Goal: Information Seeking & Learning: Learn about a topic

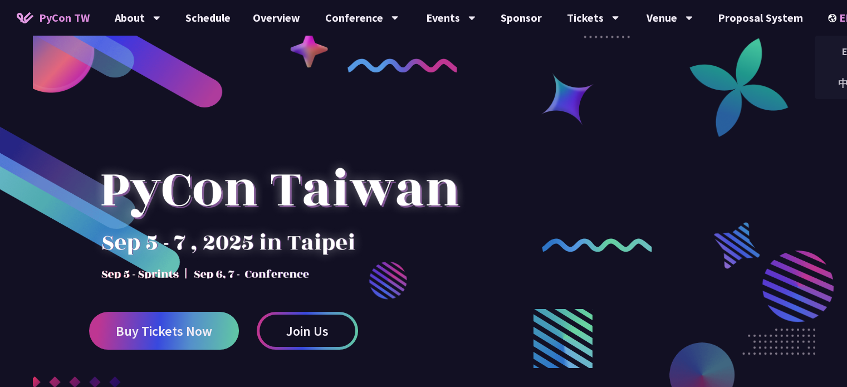
click at [828, 13] on div "EN" at bounding box center [848, 18] width 41 height 36
click at [822, 86] on div "中文" at bounding box center [848, 83] width 67 height 26
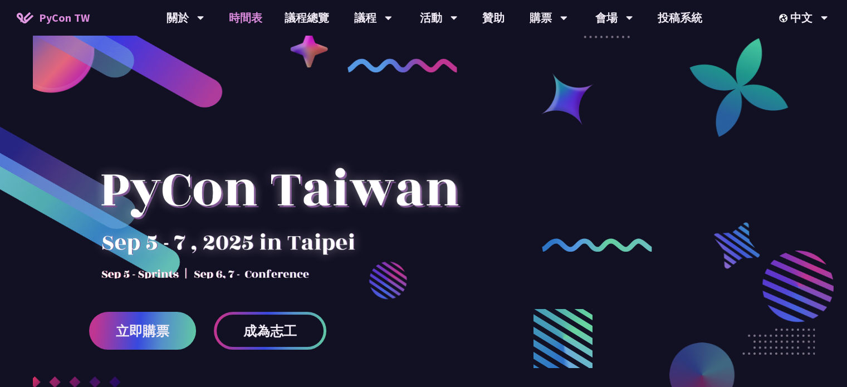
click at [225, 17] on link "時間表" at bounding box center [246, 18] width 56 height 36
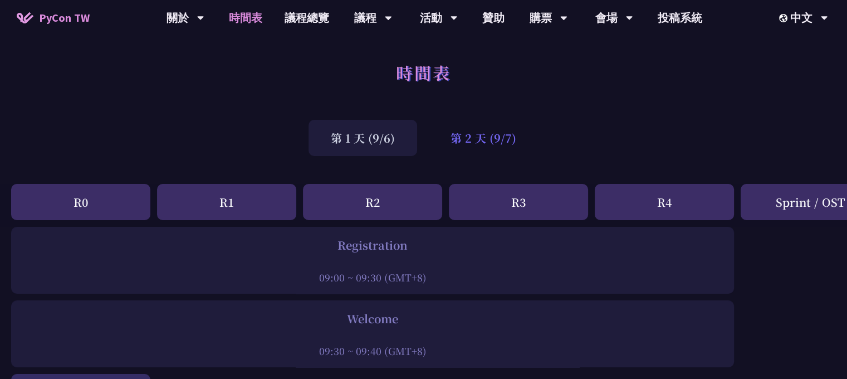
click at [521, 146] on div "第 2 天 (9/7)" at bounding box center [483, 138] width 110 height 36
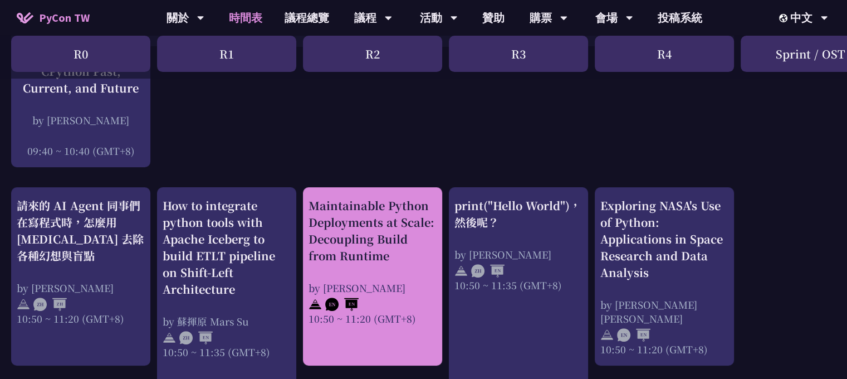
scroll to position [334, 0]
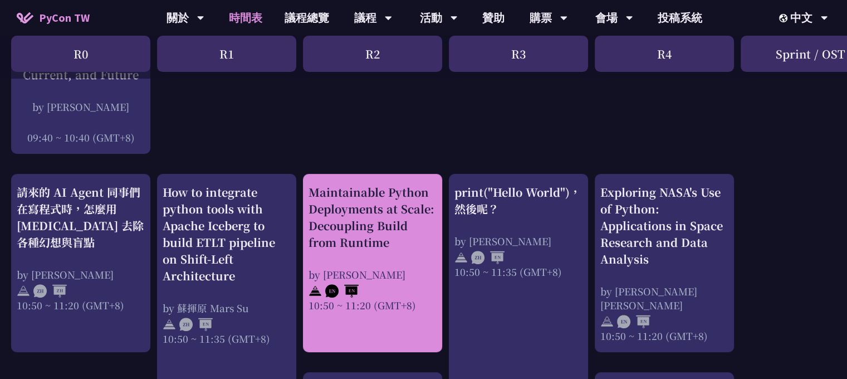
click at [347, 227] on div "Maintainable Python Deployments at Scale: Decoupling Build from Runtime" at bounding box center [372, 217] width 128 height 67
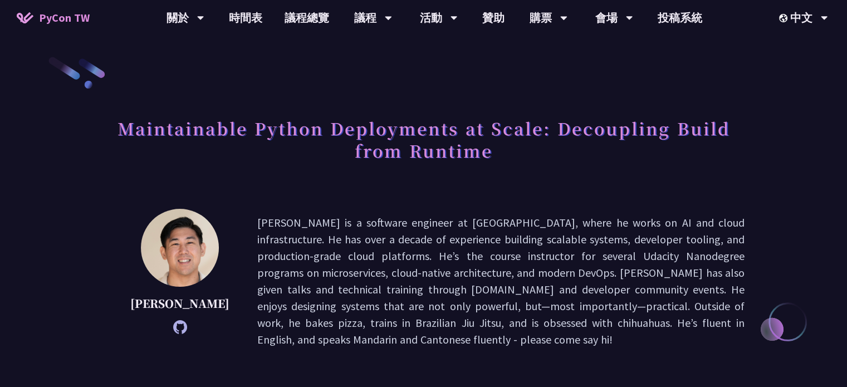
drag, startPoint x: 110, startPoint y: 129, endPoint x: 178, endPoint y: 91, distance: 78.0
click at [115, 126] on h1 "Maintainable Python Deployments at Scale: Decoupling Build from Runtime" at bounding box center [423, 139] width 642 height 56
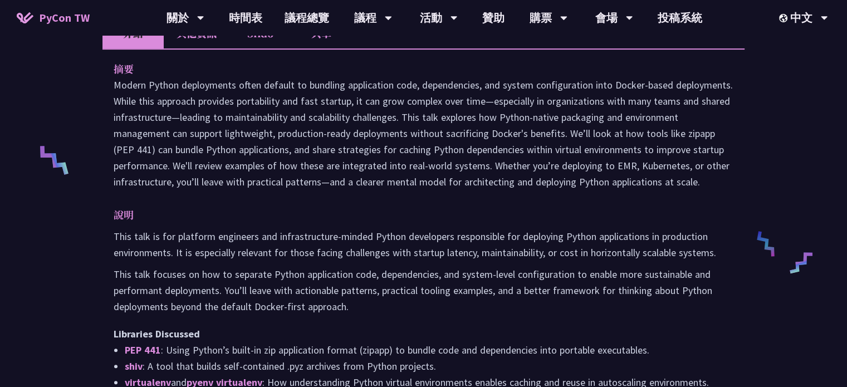
scroll to position [223, 0]
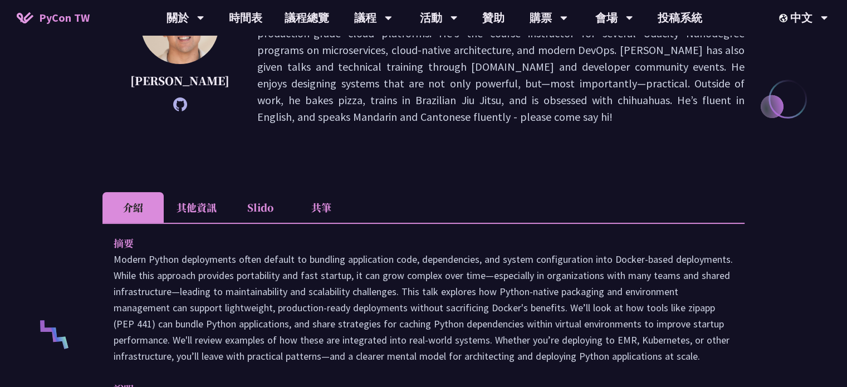
click at [320, 192] on li "共筆" at bounding box center [321, 207] width 61 height 31
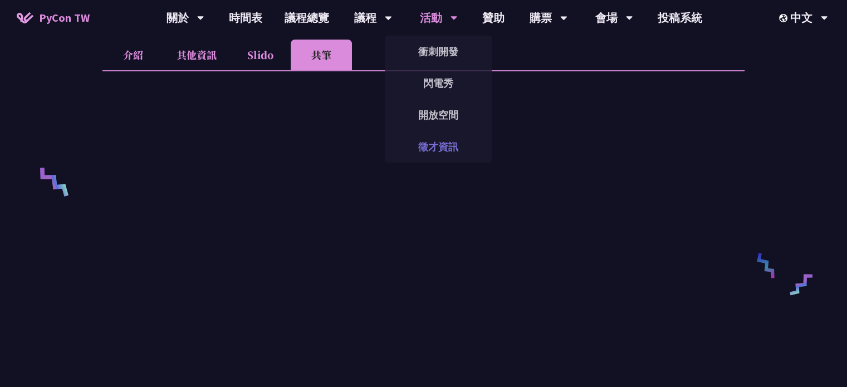
scroll to position [97, 0]
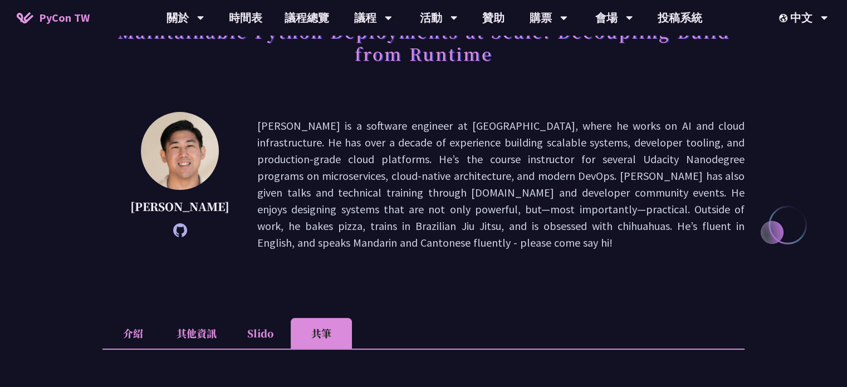
click at [173, 223] on icon at bounding box center [180, 230] width 14 height 14
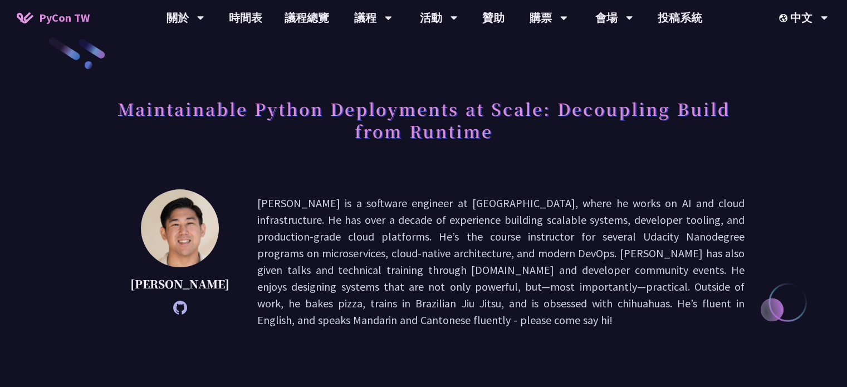
scroll to position [0, 0]
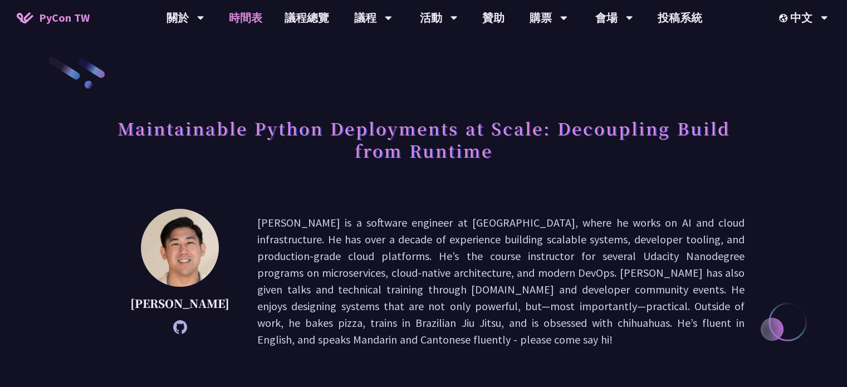
click at [260, 14] on link "時間表" at bounding box center [246, 18] width 56 height 36
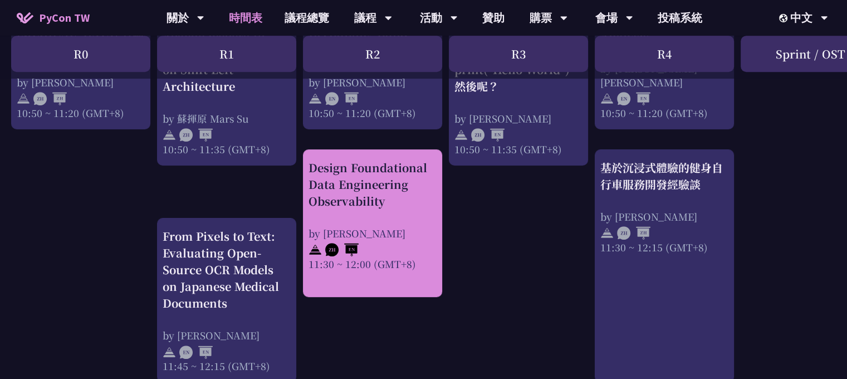
scroll to position [557, 0]
click at [347, 198] on div "Design Foundational Data Engineering Observability" at bounding box center [372, 184] width 128 height 50
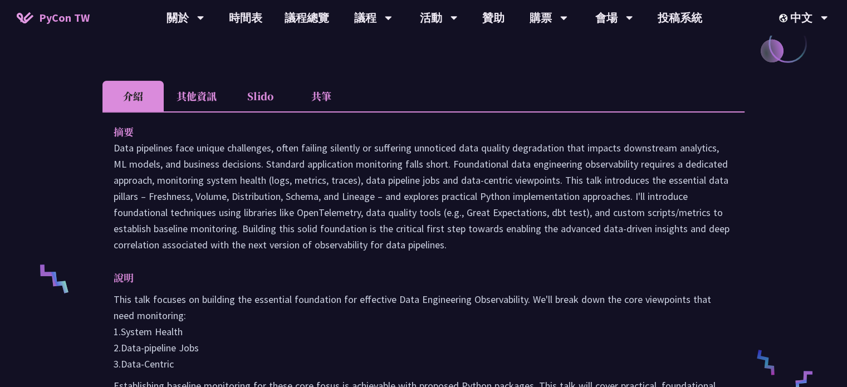
scroll to position [56, 0]
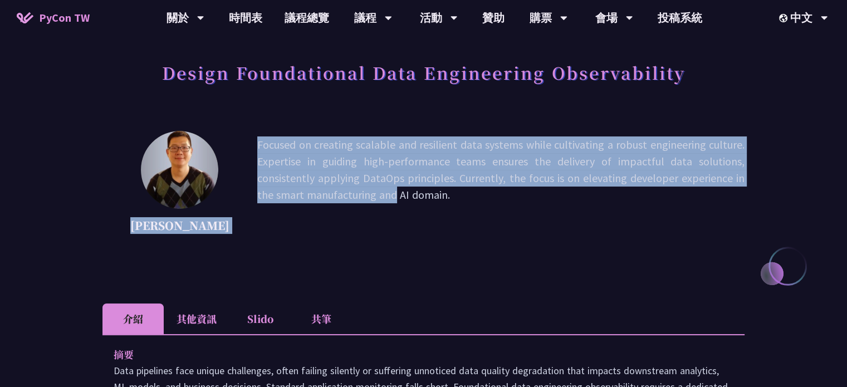
drag, startPoint x: 131, startPoint y: 224, endPoint x: 234, endPoint y: 228, distance: 103.1
click at [234, 228] on div "Shuhsi Lin Focused on creating scalable and resilient data systems while cultiv…" at bounding box center [423, 186] width 642 height 111
drag, startPoint x: 231, startPoint y: 230, endPoint x: 135, endPoint y: 232, distance: 95.8
click at [135, 232] on div "Shuhsi Lin Focused on creating scalable and resilient data systems while cultiv…" at bounding box center [423, 186] width 642 height 111
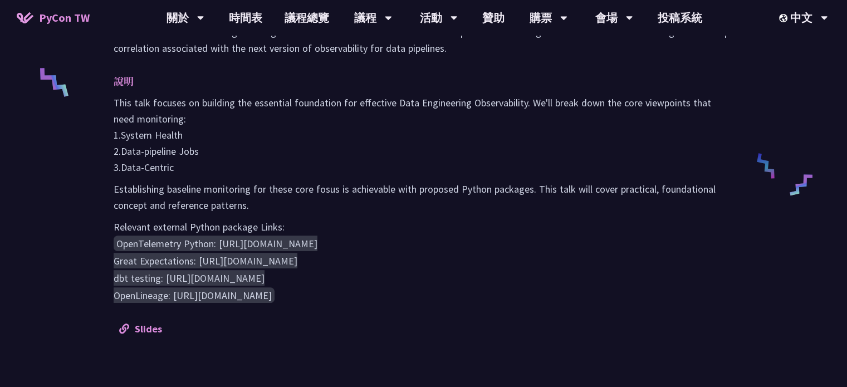
scroll to position [501, 0]
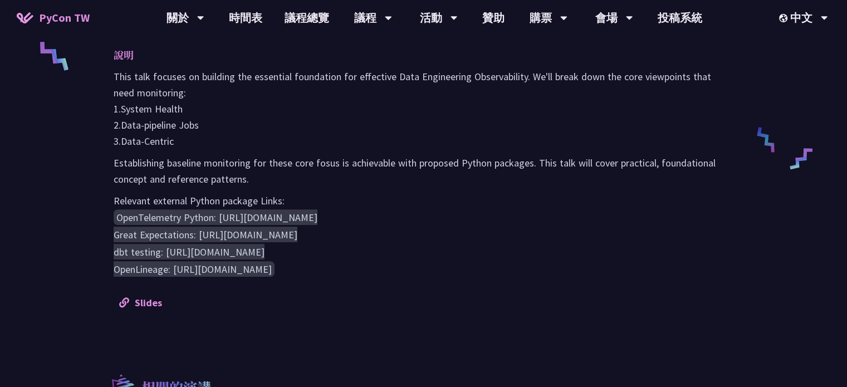
drag, startPoint x: 360, startPoint y: 257, endPoint x: 121, endPoint y: 221, distance: 241.6
click at [121, 221] on pre "OpenTelemetry Python: https://opentelemetry.io/docs/instrumentation/python/ Gre…" at bounding box center [424, 243] width 620 height 69
click at [248, 288] on div "摘要 說明 This talk focuses on building the essential foundation for effective Data…" at bounding box center [423, 105] width 642 height 433
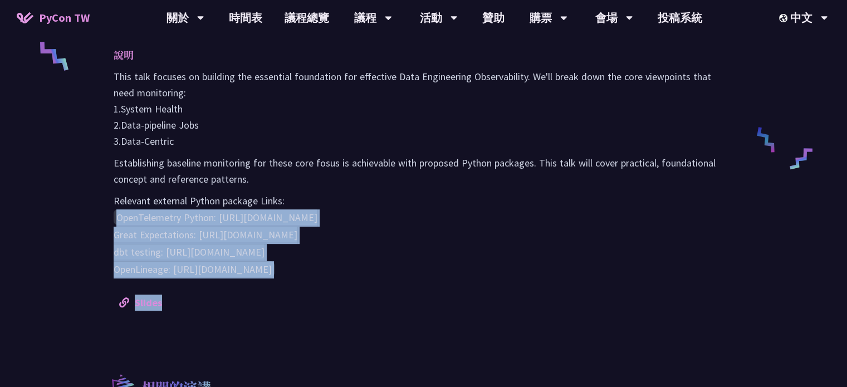
drag, startPoint x: 290, startPoint y: 280, endPoint x: 109, endPoint y: 221, distance: 190.4
click at [109, 221] on div "摘要 說明 This talk focuses on building the essential foundation for effective Data…" at bounding box center [423, 105] width 642 height 433
click at [105, 209] on div "摘要 說明 This talk focuses on building the essential foundation for effective Data…" at bounding box center [423, 105] width 642 height 433
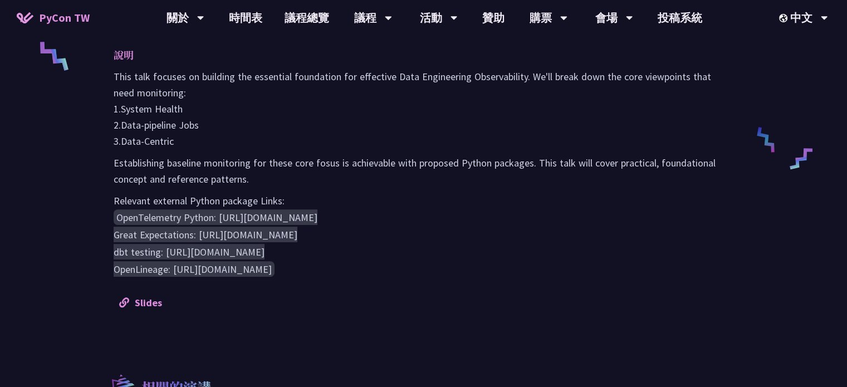
drag, startPoint x: 111, startPoint y: 207, endPoint x: 330, endPoint y: 268, distance: 227.4
click at [330, 268] on div "摘要 說明 This talk focuses on building the essential foundation for effective Data…" at bounding box center [423, 105] width 642 height 433
click at [327, 263] on pre "OpenTelemetry Python: https://opentelemetry.io/docs/instrumentation/python/ Gre…" at bounding box center [424, 243] width 620 height 69
drag, startPoint x: 288, startPoint y: 272, endPoint x: 187, endPoint y: 272, distance: 101.9
click at [187, 272] on pre "OpenTelemetry Python: https://opentelemetry.io/docs/instrumentation/python/ Gre…" at bounding box center [424, 243] width 620 height 69
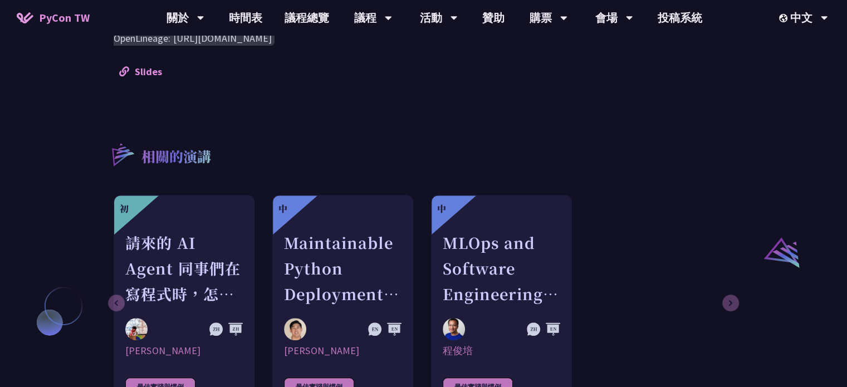
scroll to position [668, 0]
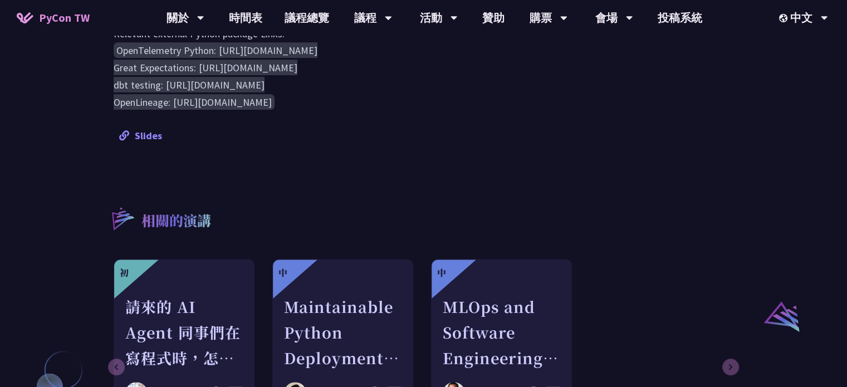
click at [143, 135] on link "Slides" at bounding box center [140, 135] width 43 height 13
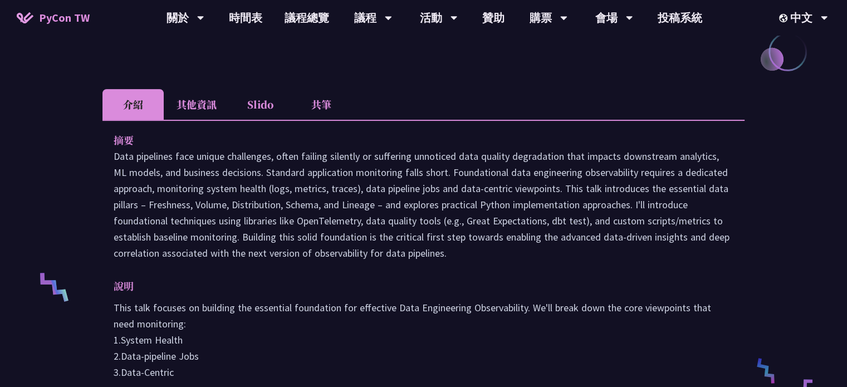
scroll to position [223, 0]
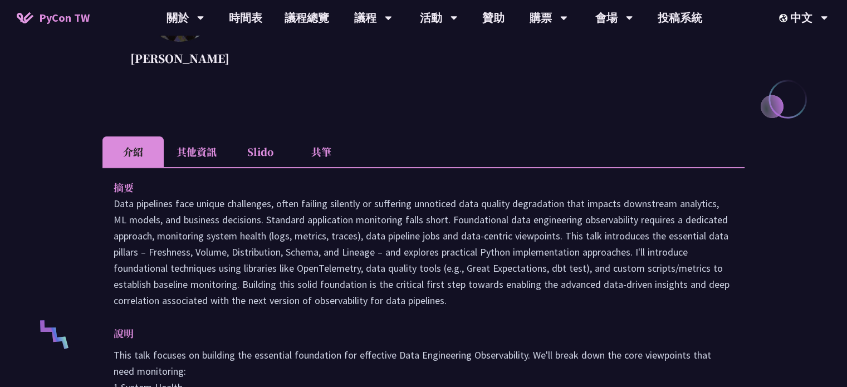
drag, startPoint x: 103, startPoint y: 207, endPoint x: 376, endPoint y: 262, distance: 278.3
click at [551, 306] on div "摘要 說明 This talk focuses on building the essential foundation for effective Data…" at bounding box center [423, 383] width 642 height 433
copy p "Data pipelines face unique challenges, often failing silently or suffering unno…"
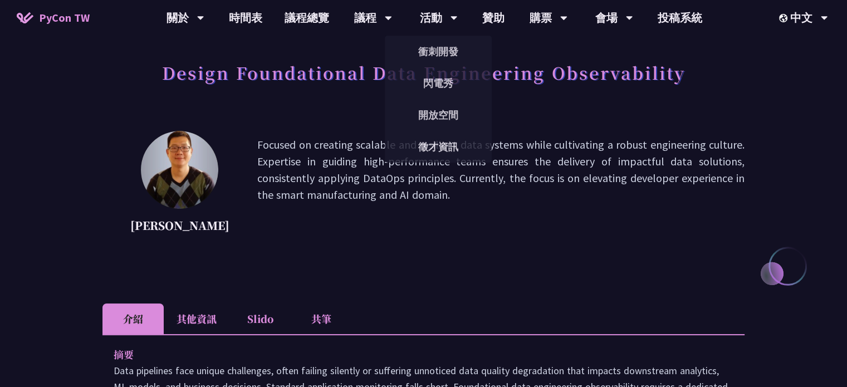
scroll to position [0, 0]
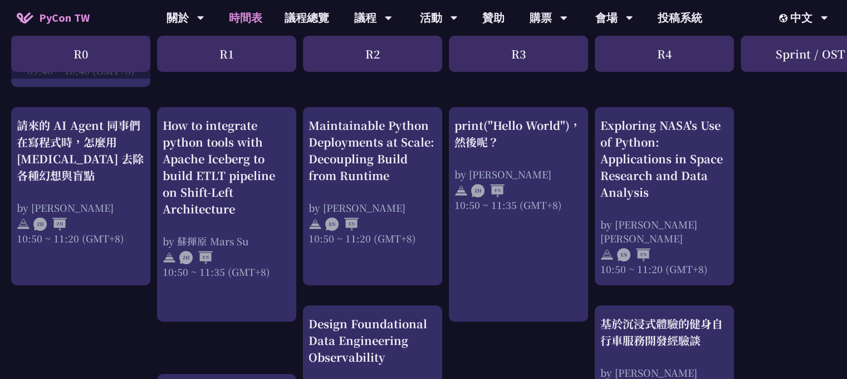
scroll to position [334, 0]
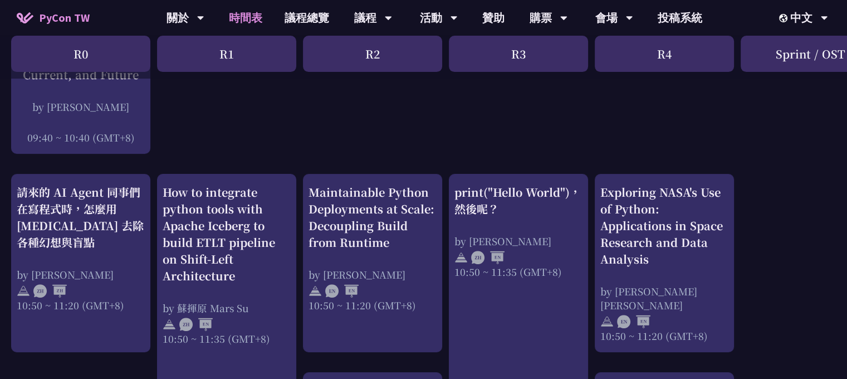
drag, startPoint x: 357, startPoint y: 48, endPoint x: 375, endPoint y: 51, distance: 18.0
click at [384, 53] on div "R2" at bounding box center [372, 54] width 139 height 36
copy div "R2"
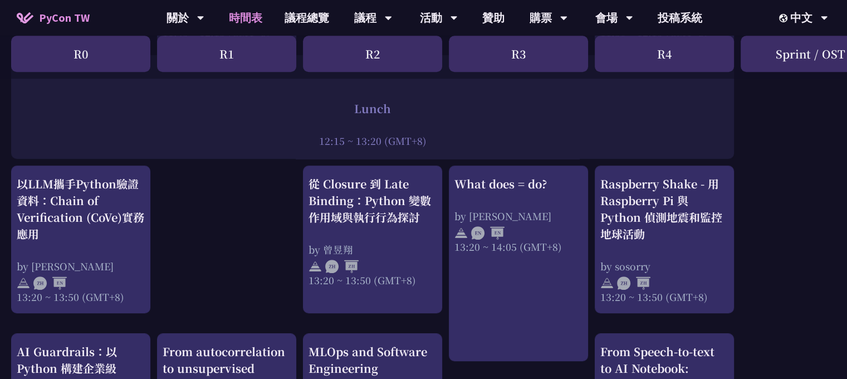
scroll to position [891, 0]
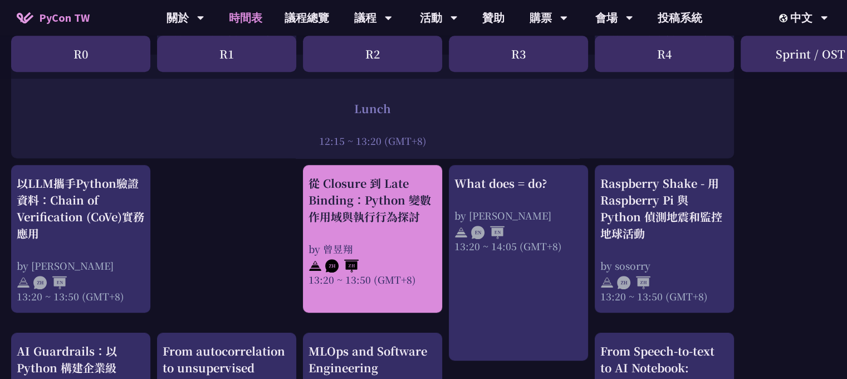
click at [306, 176] on div "從 Closure 到 Late Binding：Python 變數作用域與執行行為探討 by 曾昱翔 13:20 ~ 13:50 (GMT+8)" at bounding box center [372, 239] width 139 height 148
drag, startPoint x: 301, startPoint y: 179, endPoint x: 422, endPoint y: 217, distance: 126.6
click at [422, 217] on div "print("Hello World")，然後呢？ by 高見龍 10:50 ~ 11:35 (GMT+8) What does = do? by Reuve…" at bounding box center [591, 196] width 1183 height 1720
copy div "從 Closure 到 Late Binding：Python 變數作用域與執行行為探討"
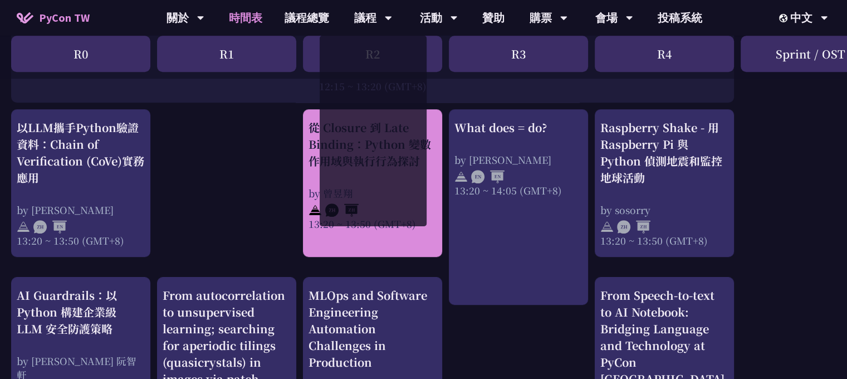
scroll to position [1058, 0]
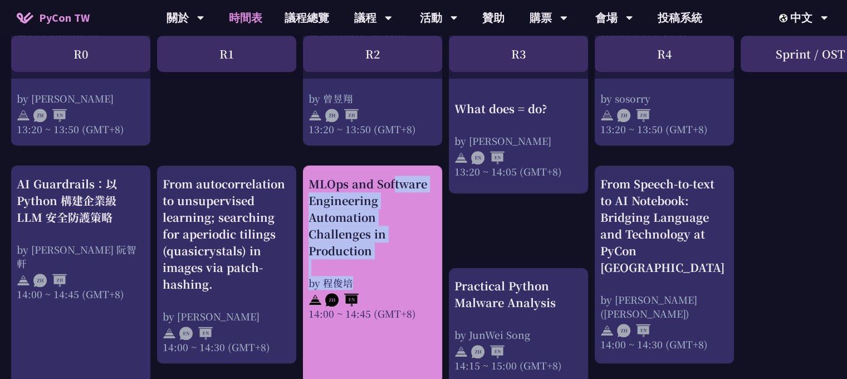
drag, startPoint x: 306, startPoint y: 178, endPoint x: 371, endPoint y: 279, distance: 120.2
click at [371, 279] on div "MLOps and Software Engineering Automation Challenges in Production by 程俊培 14:00…" at bounding box center [372, 274] width 139 height 218
copy div "MLOps and Software Engineering Automation Challenges in Production by 程俊培"
click at [351, 296] on img at bounding box center [341, 299] width 33 height 13
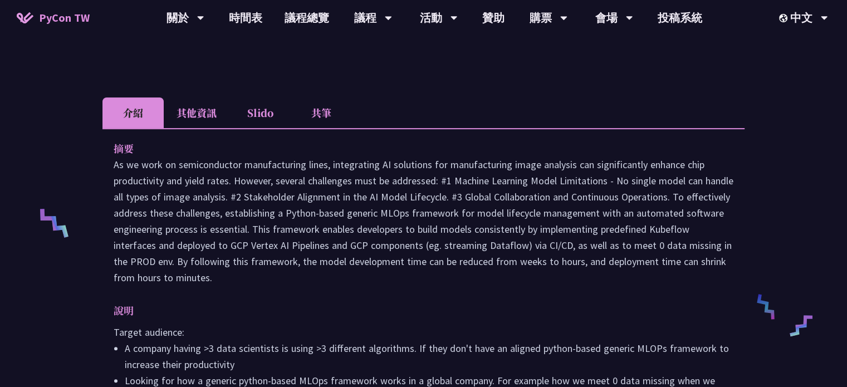
click at [305, 122] on li "共筆" at bounding box center [321, 112] width 61 height 31
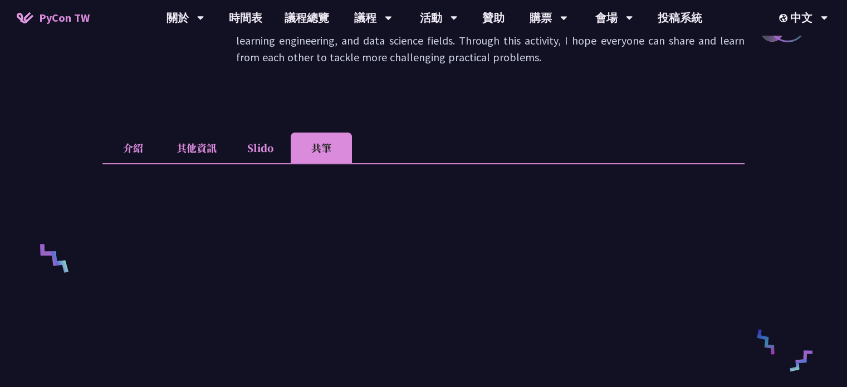
scroll to position [390, 0]
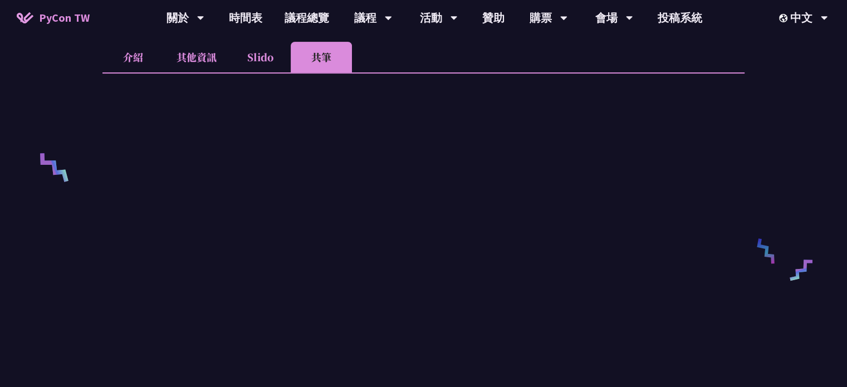
click at [263, 67] on li "Slido" at bounding box center [259, 57] width 61 height 31
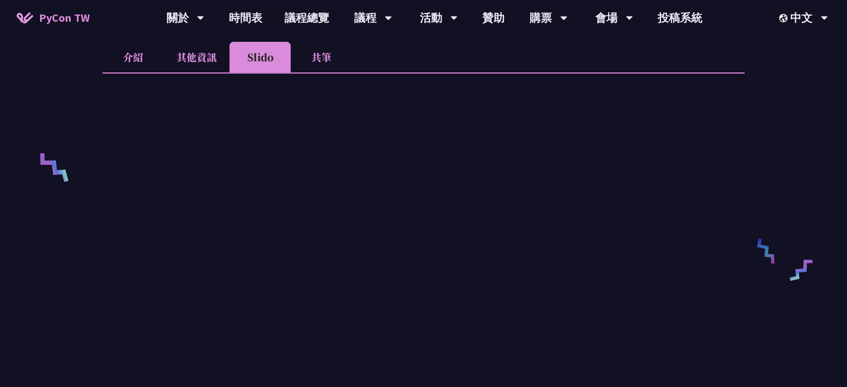
click at [325, 65] on li "共筆" at bounding box center [321, 57] width 61 height 31
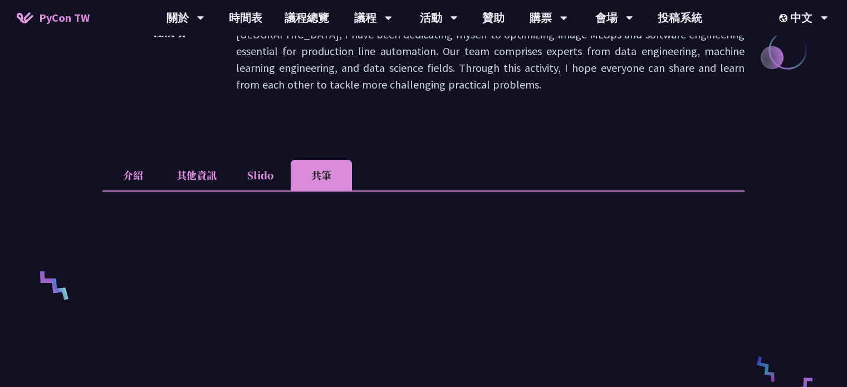
scroll to position [334, 0]
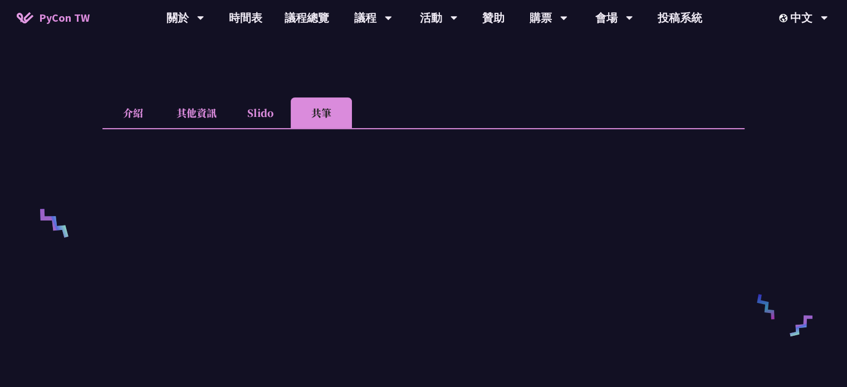
click at [134, 108] on li "介紹" at bounding box center [132, 112] width 61 height 31
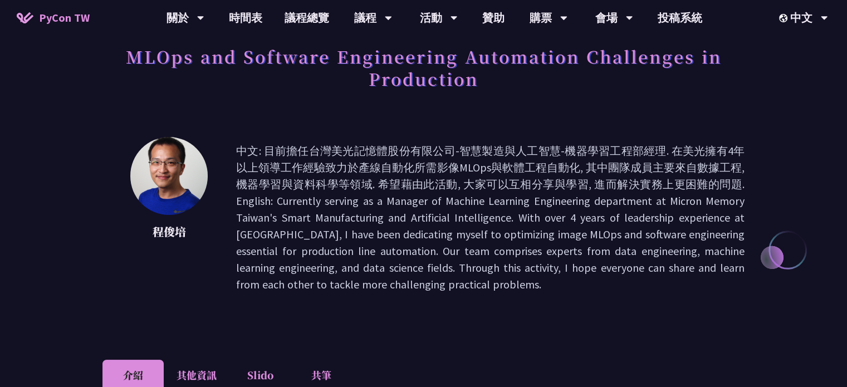
scroll to position [167, 0]
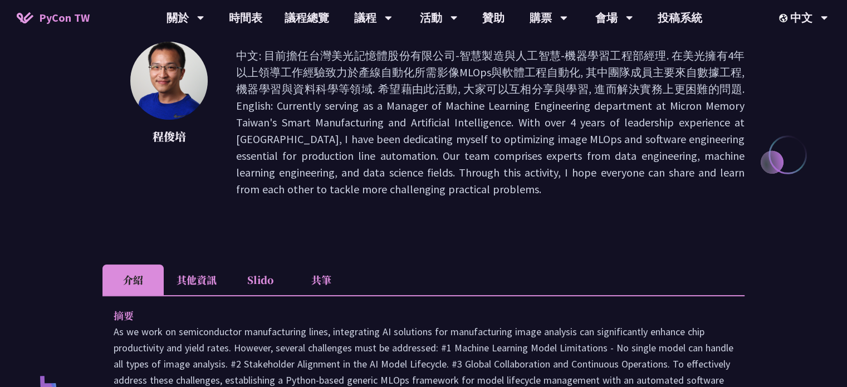
drag, startPoint x: 233, startPoint y: 104, endPoint x: 517, endPoint y: 193, distance: 298.3
click at [517, 193] on div "程俊培 中文: 目前擔任台灣美光記憶體股份有限公司-智慧製造與人工智慧-機器學習工程部經理. 在美光擁有4年以上領導工作經驗致力於產線自動化所需影像MLOps…" at bounding box center [423, 122] width 642 height 161
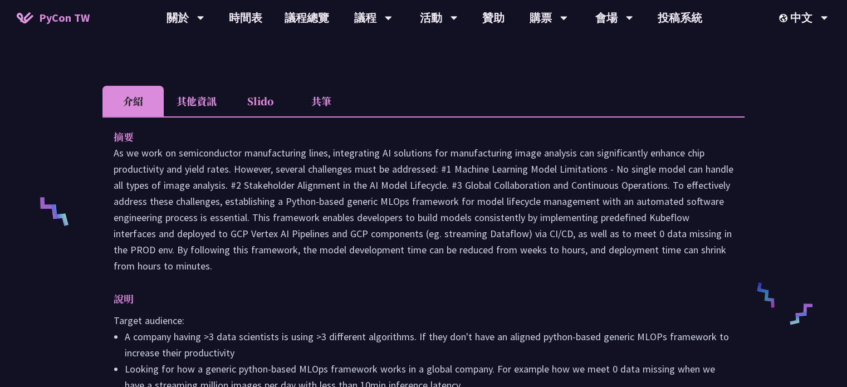
scroll to position [334, 0]
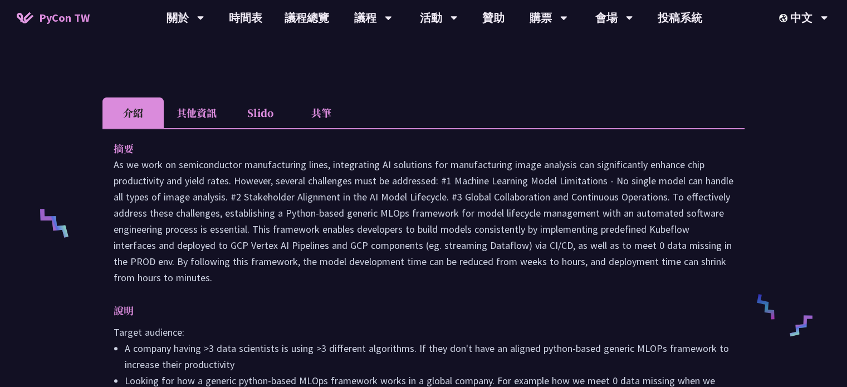
drag, startPoint x: 109, startPoint y: 161, endPoint x: 350, endPoint y: 273, distance: 265.3
click at [350, 273] on div "摘要 說明 Target audience: A company having >3 data scientists is using >3 differen…" at bounding box center [423, 280] width 642 height 305
copy p "As we work on semiconductor manufacturing lines, integrating AI solutions for m…"
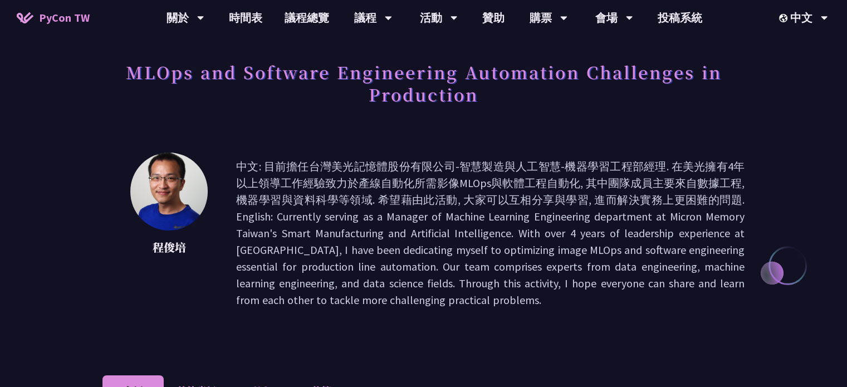
scroll to position [56, 0]
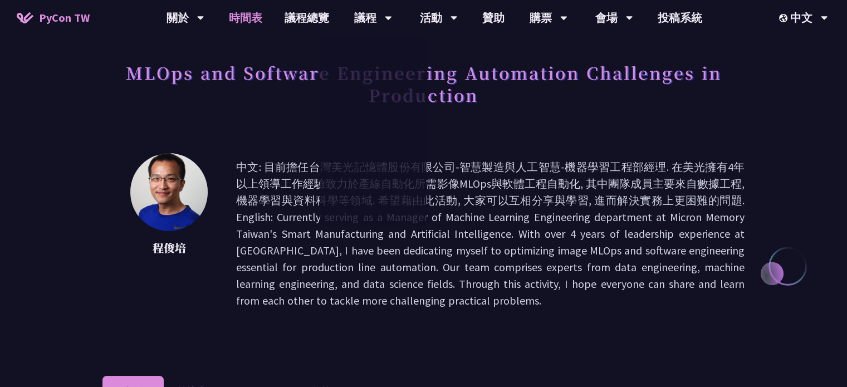
click at [261, 17] on link "時間表" at bounding box center [246, 18] width 56 height 36
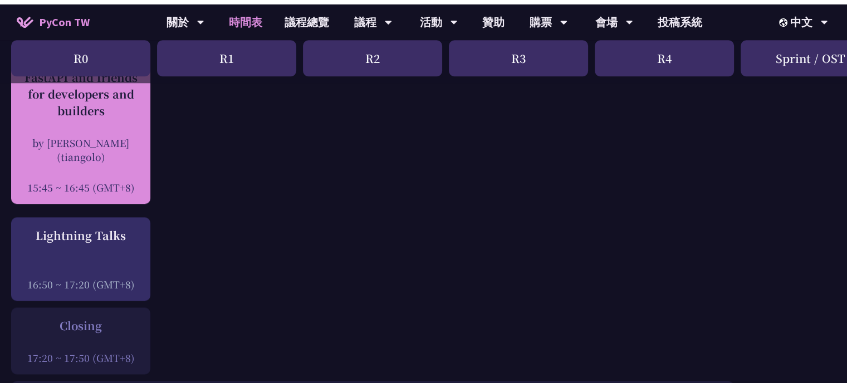
scroll to position [1392, 0]
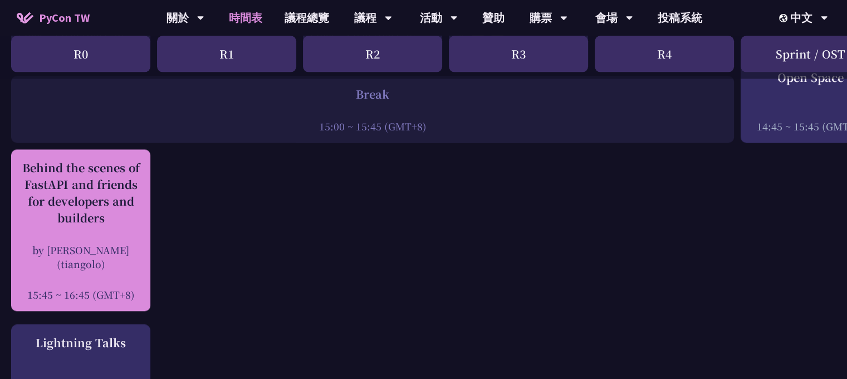
click at [103, 256] on div "by Sebastián Ramírez (tiangolo)" at bounding box center [81, 257] width 128 height 28
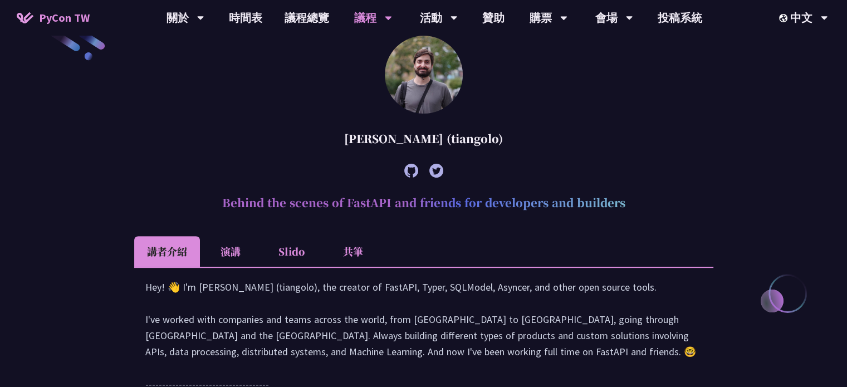
scroll to position [322, 0]
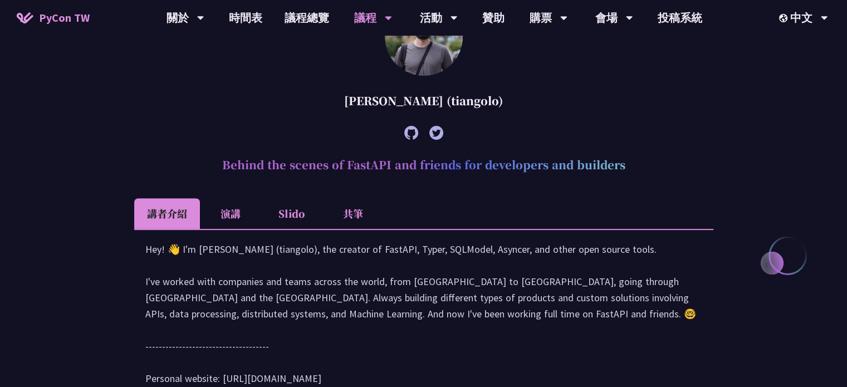
click at [238, 213] on li "演講" at bounding box center [230, 213] width 61 height 31
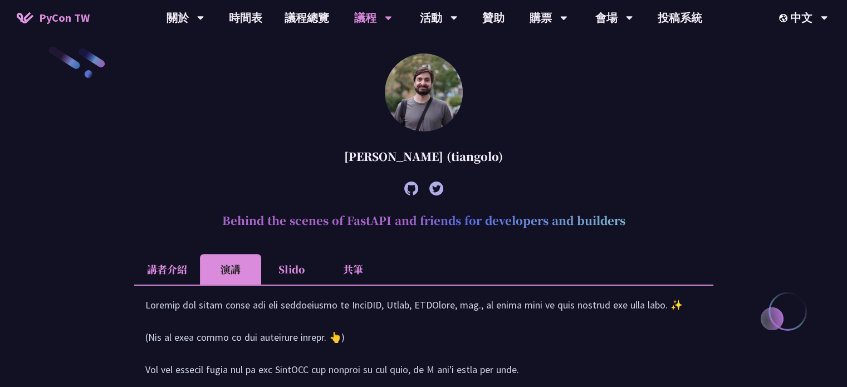
click at [345, 273] on li "共筆" at bounding box center [352, 269] width 61 height 31
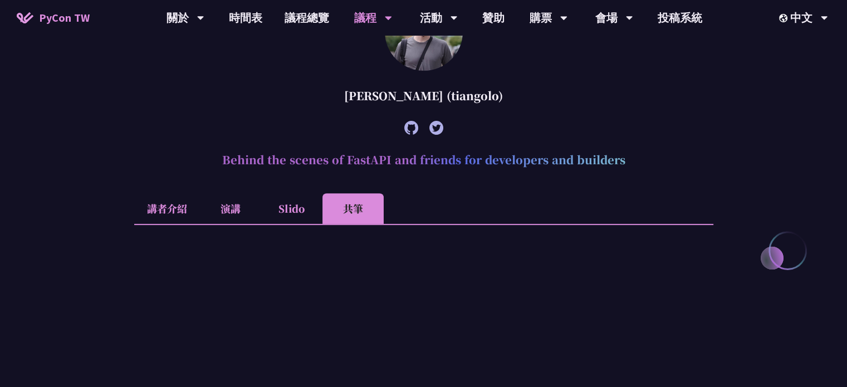
scroll to position [378, 0]
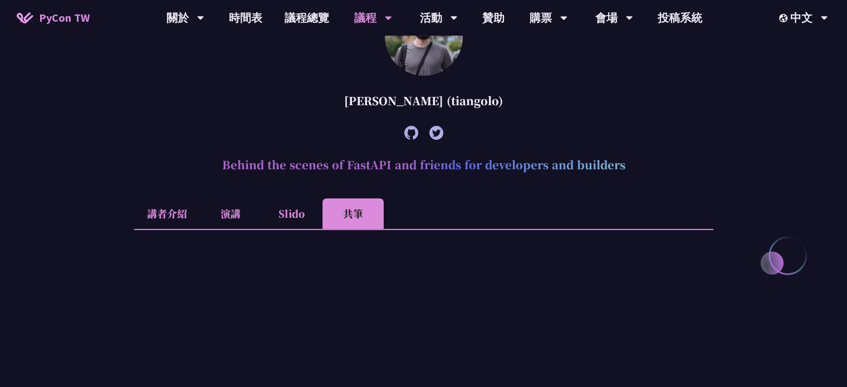
drag, startPoint x: 336, startPoint y: 101, endPoint x: 518, endPoint y: 114, distance: 182.0
click at [518, 114] on div "Sebastián Ramírez (tiangolo)" at bounding box center [423, 100] width 579 height 33
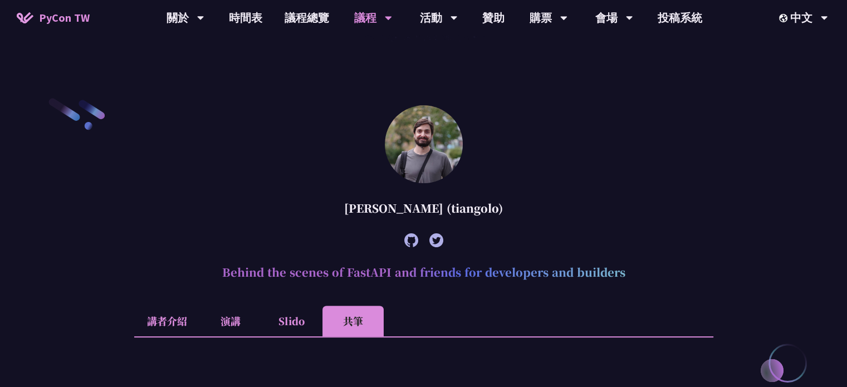
scroll to position [267, 0]
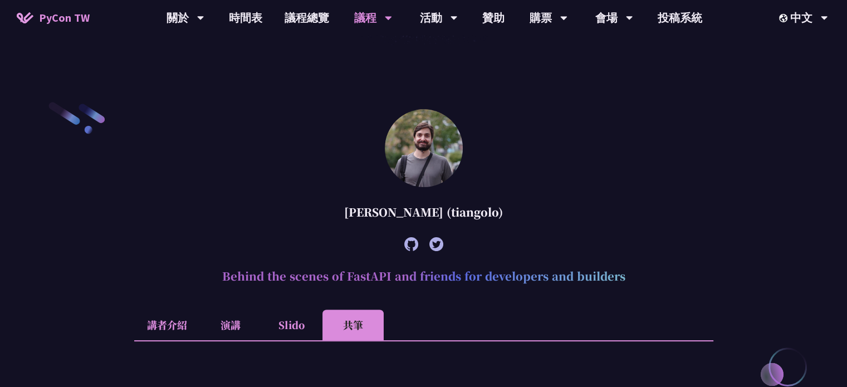
copy div "Sebastián Ramírez (tiangolo)"
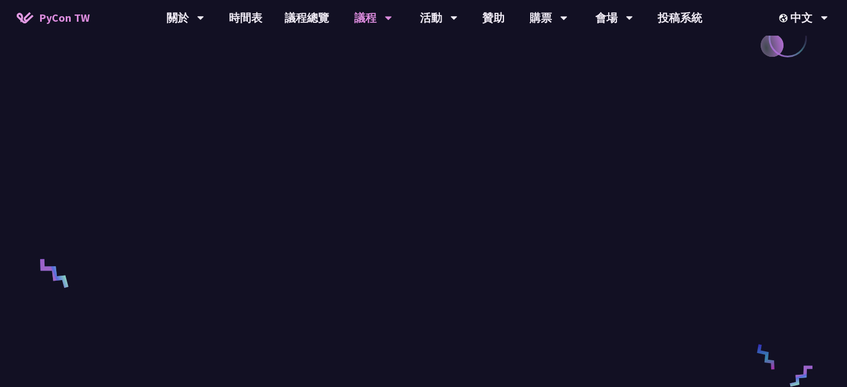
scroll to position [601, 0]
click at [39, 21] on span "PyCon TW" at bounding box center [64, 17] width 51 height 17
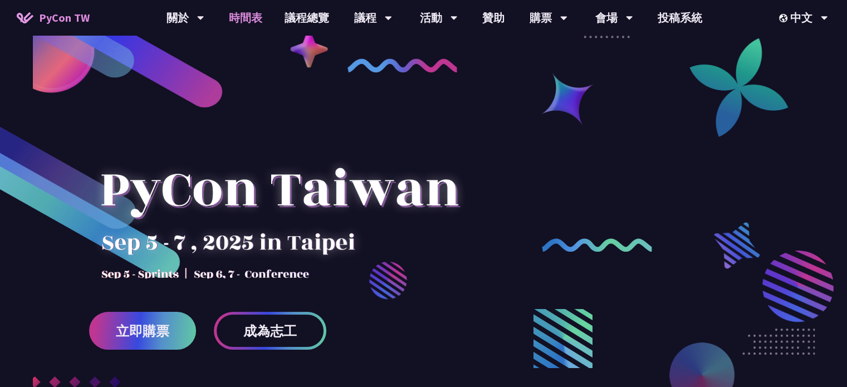
click at [251, 22] on link "時間表" at bounding box center [246, 18] width 56 height 36
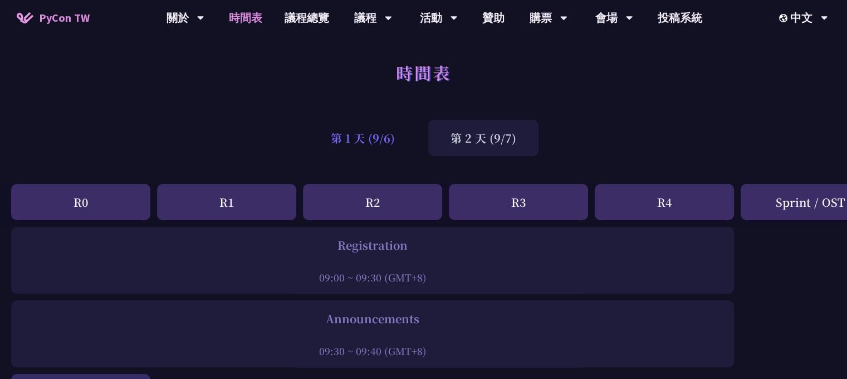
click at [350, 141] on div "第 1 天 (9/6)" at bounding box center [362, 138] width 109 height 36
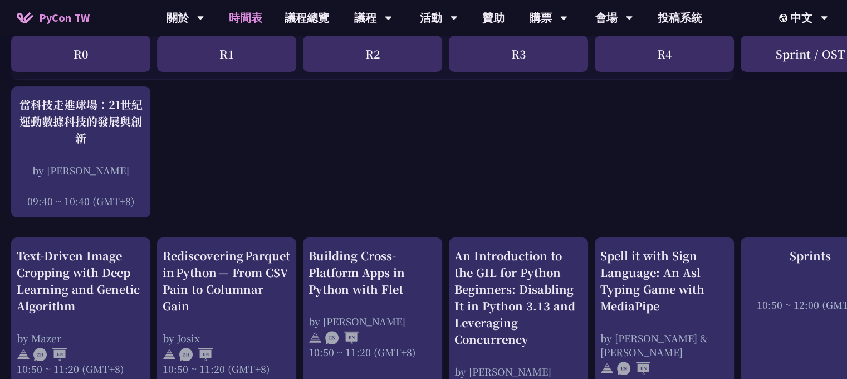
scroll to position [223, 0]
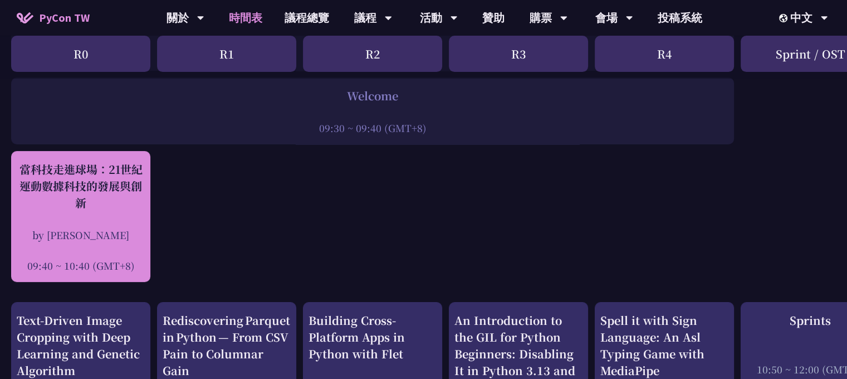
click at [109, 178] on div "當科技走進球場：21世紀運動數據科技的發展與創新" at bounding box center [81, 186] width 128 height 50
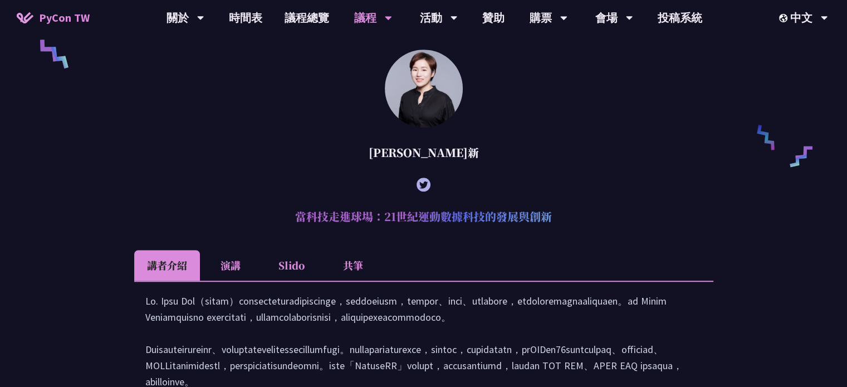
scroll to position [826, 0]
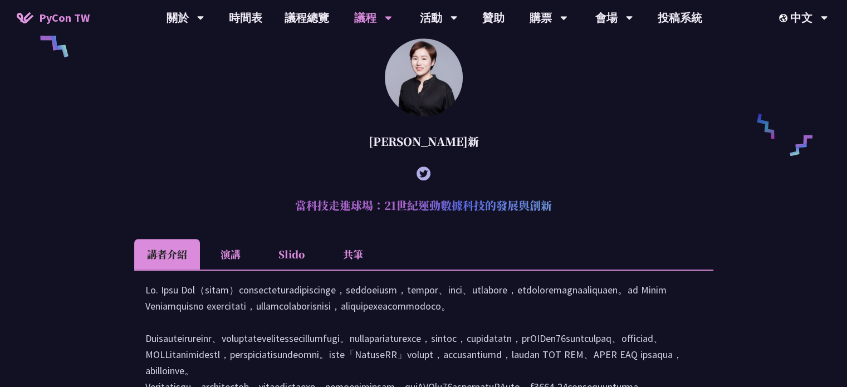
drag, startPoint x: 392, startPoint y: 159, endPoint x: 447, endPoint y: 156, distance: 54.6
click at [447, 156] on div "林滿新" at bounding box center [423, 141] width 579 height 33
copy div "林滿新"
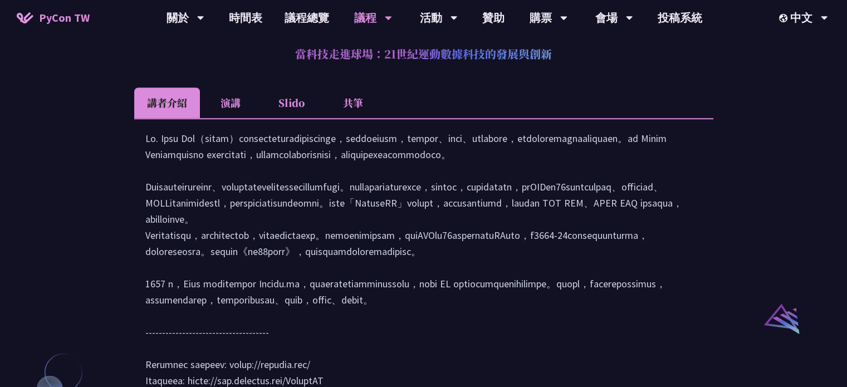
scroll to position [1049, 0]
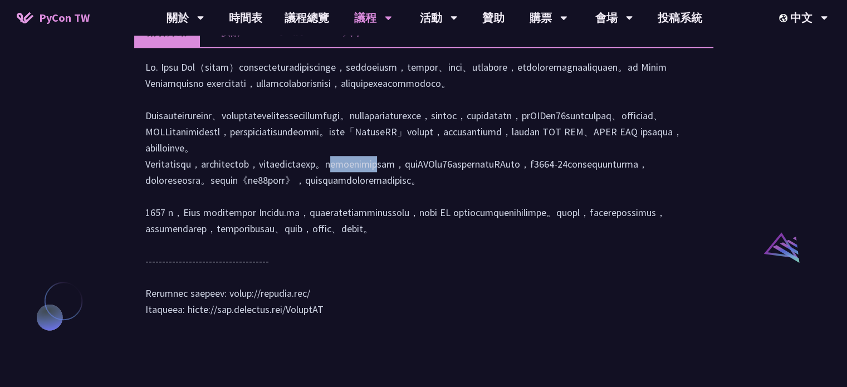
drag, startPoint x: 262, startPoint y: 229, endPoint x: 357, endPoint y: 223, distance: 96.0
click at [357, 223] on div at bounding box center [423, 194] width 557 height 270
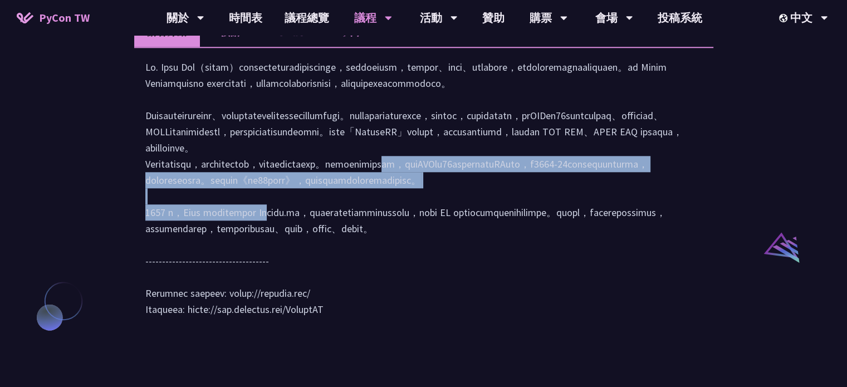
drag, startPoint x: 359, startPoint y: 226, endPoint x: 609, endPoint y: 270, distance: 253.8
click at [619, 271] on div at bounding box center [423, 194] width 557 height 270
drag, startPoint x: 455, startPoint y: 269, endPoint x: 447, endPoint y: 270, distance: 7.8
click at [454, 269] on div at bounding box center [423, 194] width 557 height 270
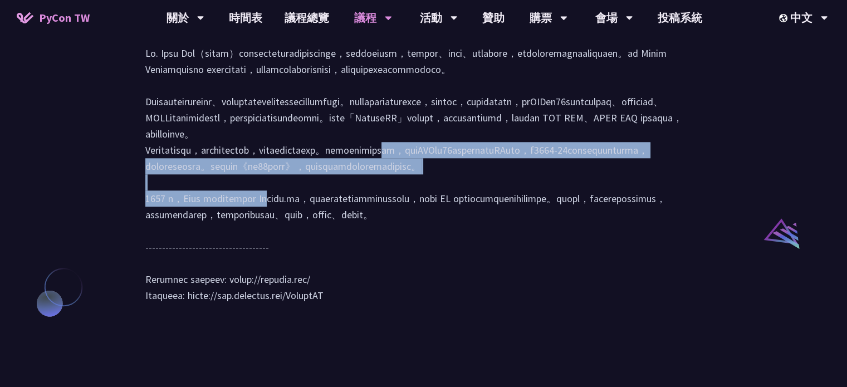
scroll to position [938, 0]
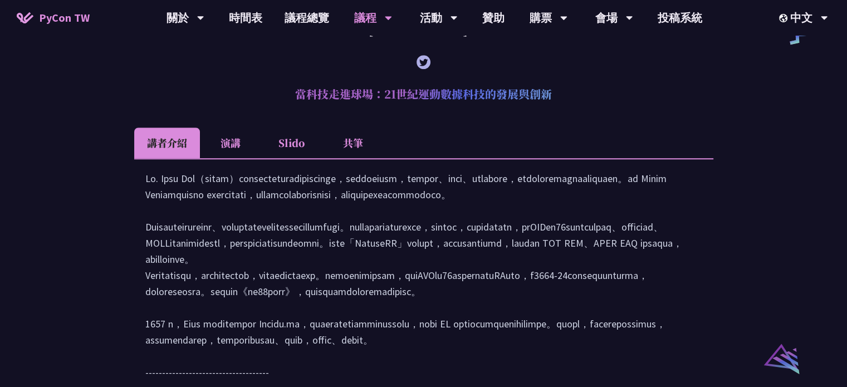
click at [358, 156] on li "共筆" at bounding box center [352, 143] width 61 height 31
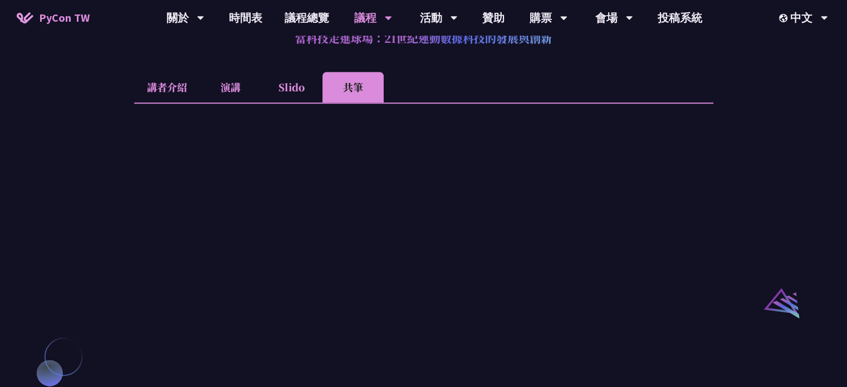
scroll to position [977, 0]
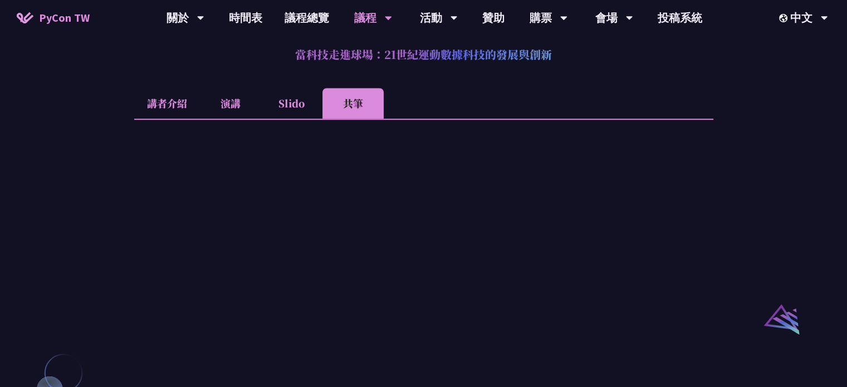
click at [179, 119] on li "講者介紹" at bounding box center [167, 103] width 66 height 31
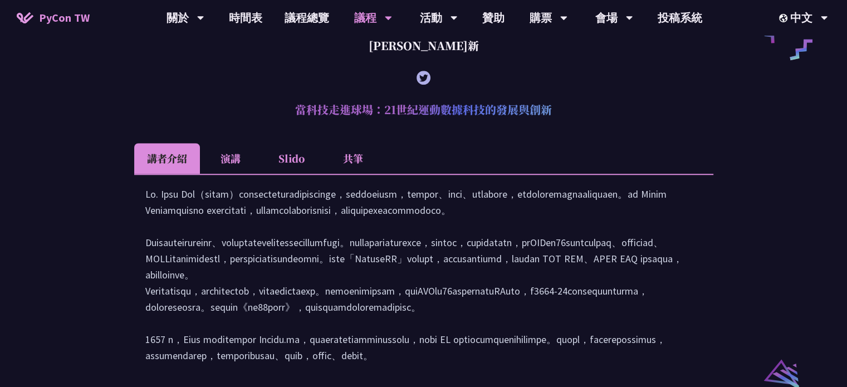
scroll to position [922, 0]
click at [237, 171] on li "演講" at bounding box center [230, 159] width 61 height 31
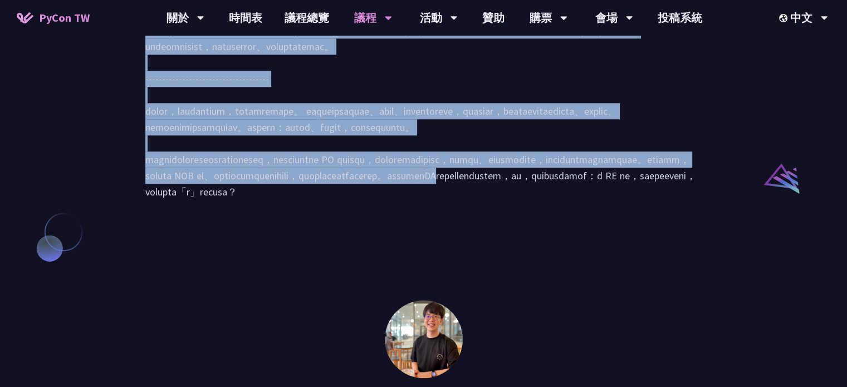
scroll to position [1144, 0]
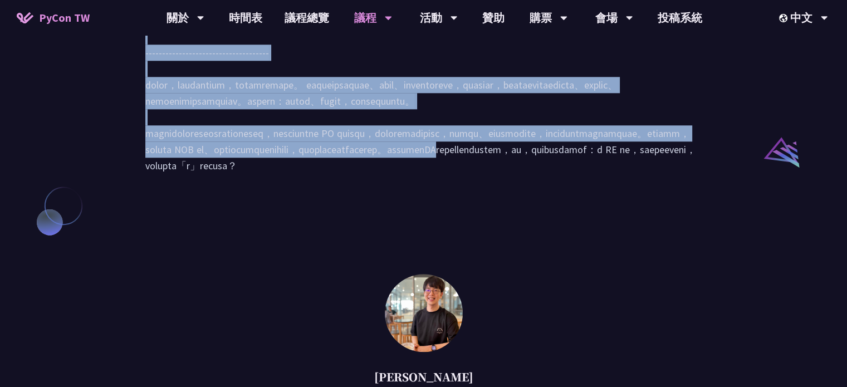
drag, startPoint x: 140, startPoint y: 222, endPoint x: 703, endPoint y: 277, distance: 565.7
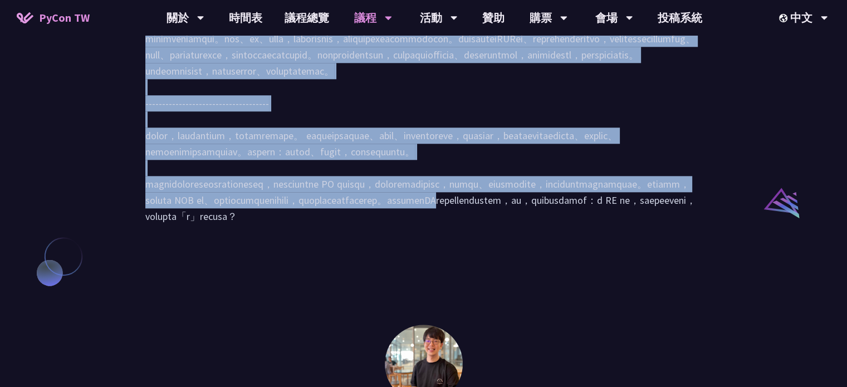
scroll to position [1033, 0]
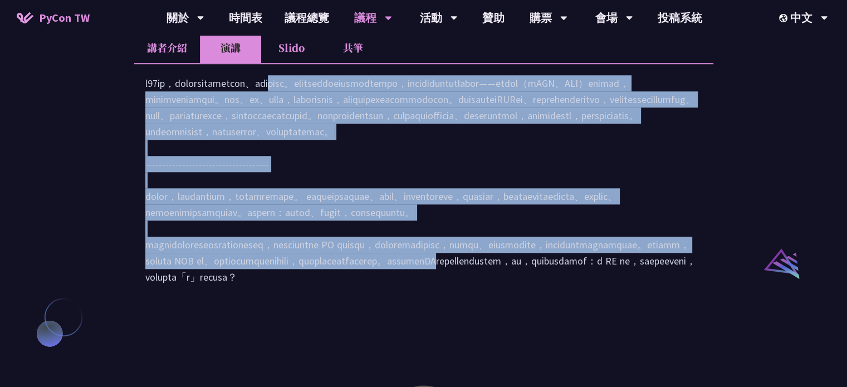
copy div "在21世紀，數據與科技正全面重塑運動的訓練、管理與觀賽方式。本演講將帶領觀眾回顧運動數據分析的演進歷程，並深入剖析其在當前產業中的關鍵角色——從職業聯盟（如N…"
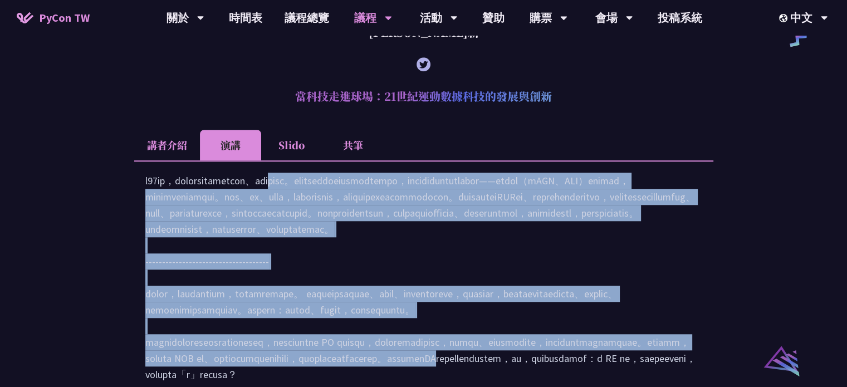
scroll to position [866, 0]
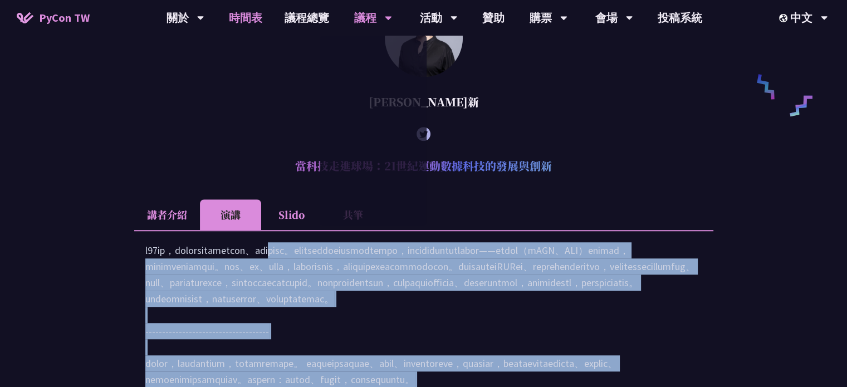
click at [261, 13] on link "時間表" at bounding box center [246, 18] width 56 height 36
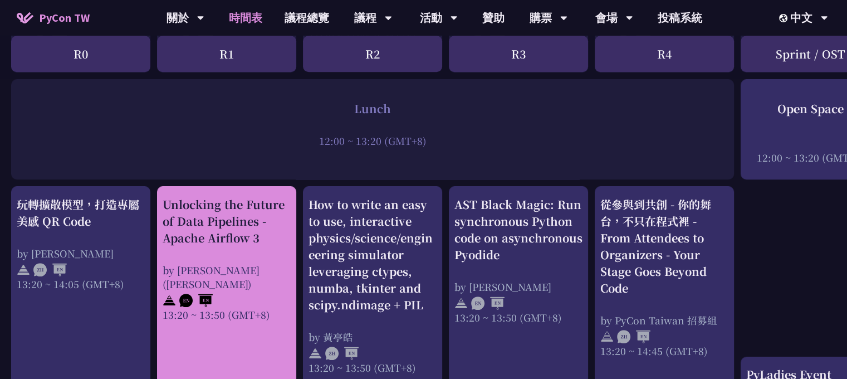
scroll to position [891, 0]
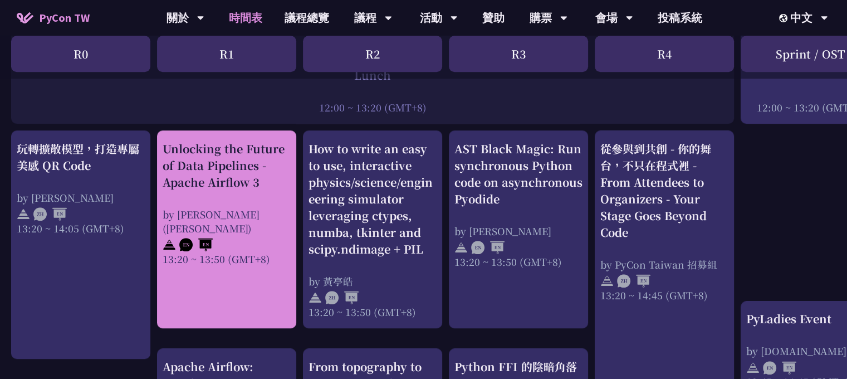
click at [227, 164] on div "Unlocking the Future of Data Pipelines - Apache Airflow 3" at bounding box center [227, 165] width 128 height 50
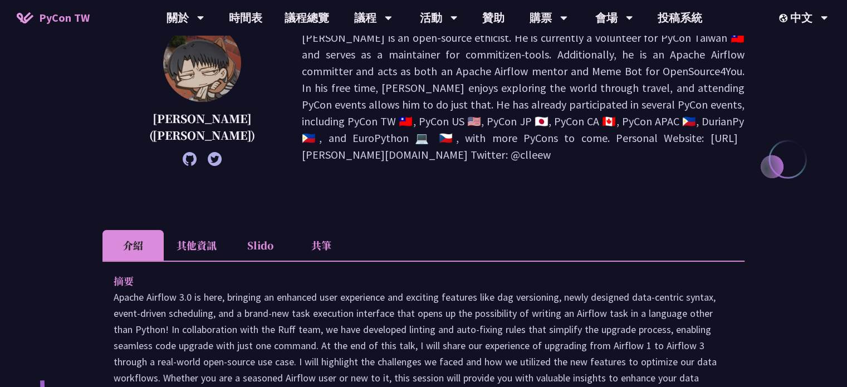
scroll to position [334, 0]
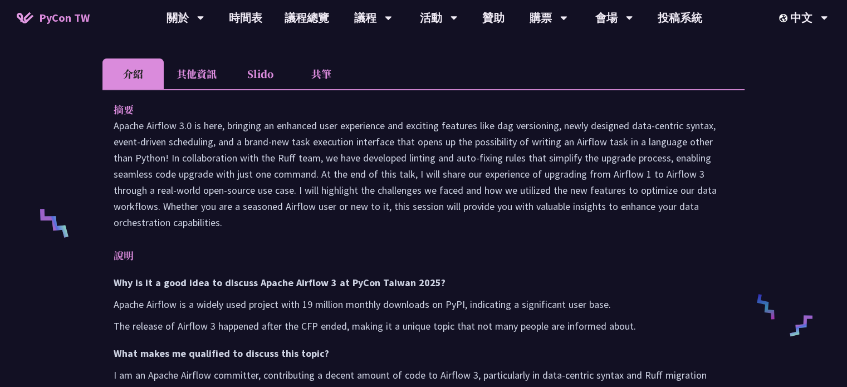
drag, startPoint x: 113, startPoint y: 117, endPoint x: 191, endPoint y: 198, distance: 111.8
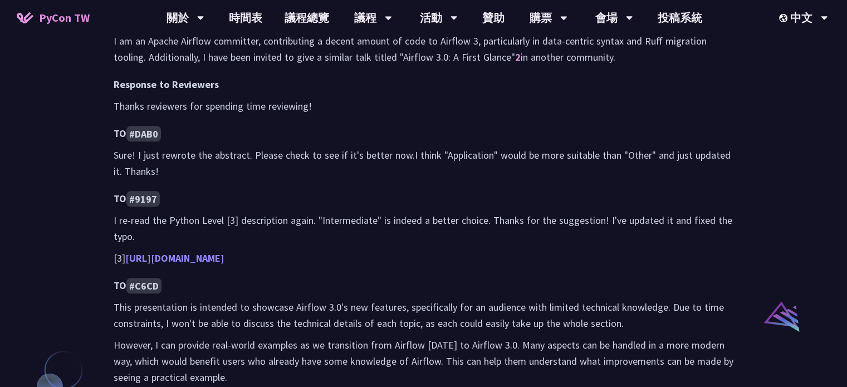
scroll to position [835, 0]
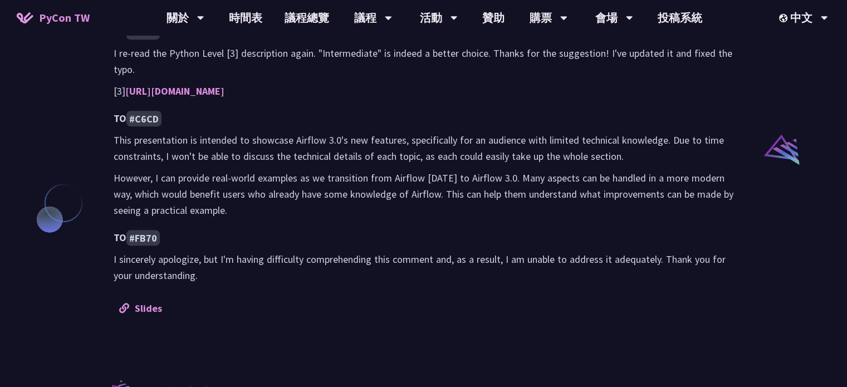
drag, startPoint x: 207, startPoint y: 277, endPoint x: 182, endPoint y: 270, distance: 26.1
click at [198, 273] on p "I sincerely apologize, but I'm having difficulty comprehending this comment and…" at bounding box center [424, 267] width 620 height 32
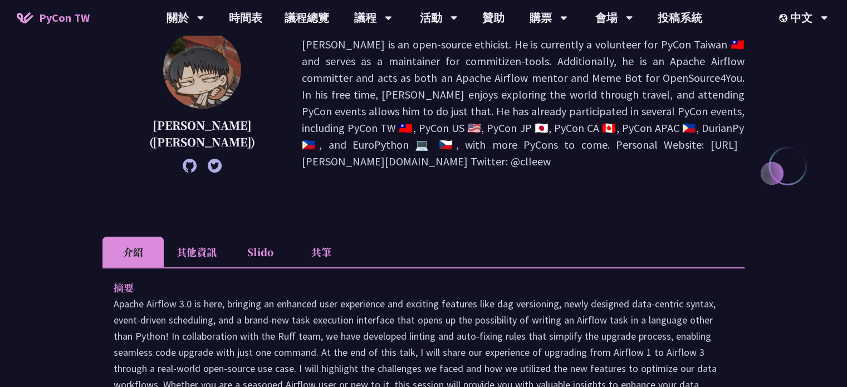
scroll to position [223, 0]
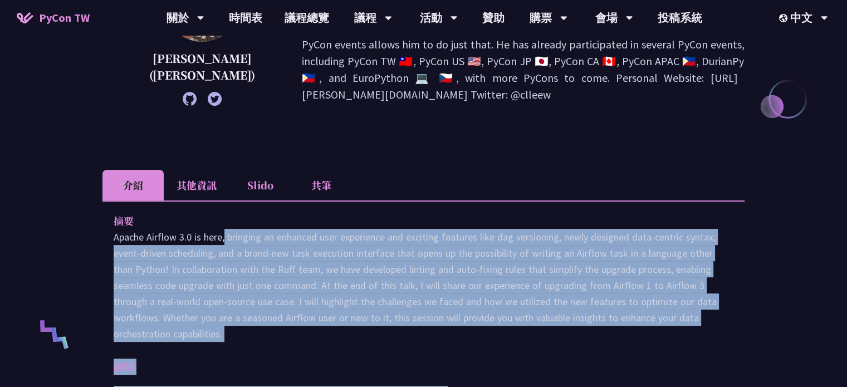
drag, startPoint x: 209, startPoint y: 274, endPoint x: 165, endPoint y: 222, distance: 67.9
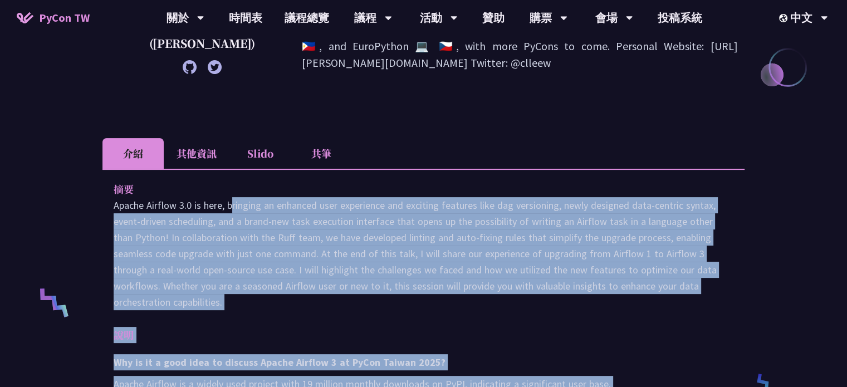
scroll to position [334, 0]
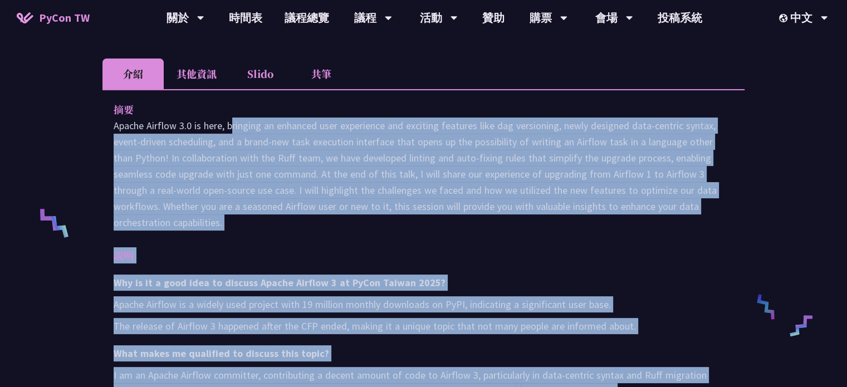
drag, startPoint x: 112, startPoint y: 227, endPoint x: 183, endPoint y: 207, distance: 73.5
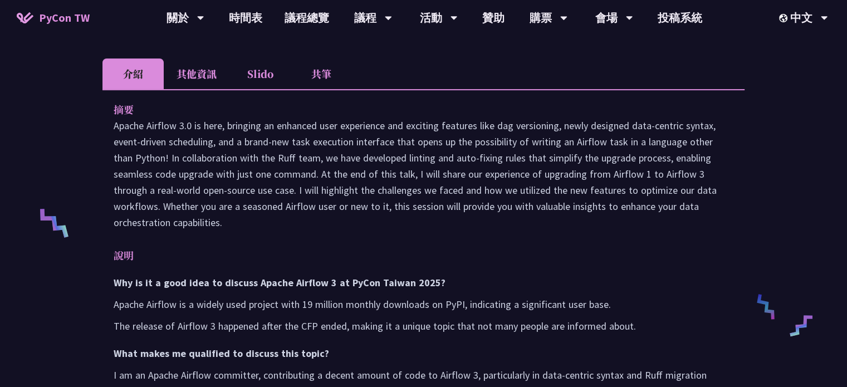
click at [258, 68] on li "Slido" at bounding box center [259, 73] width 61 height 31
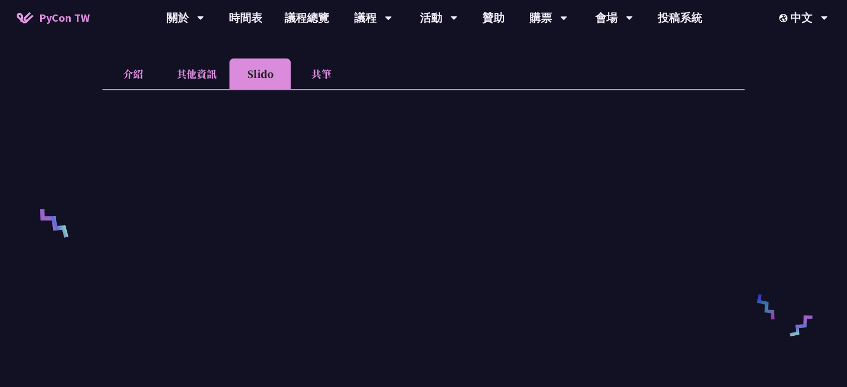
click at [321, 73] on li "共筆" at bounding box center [321, 73] width 61 height 31
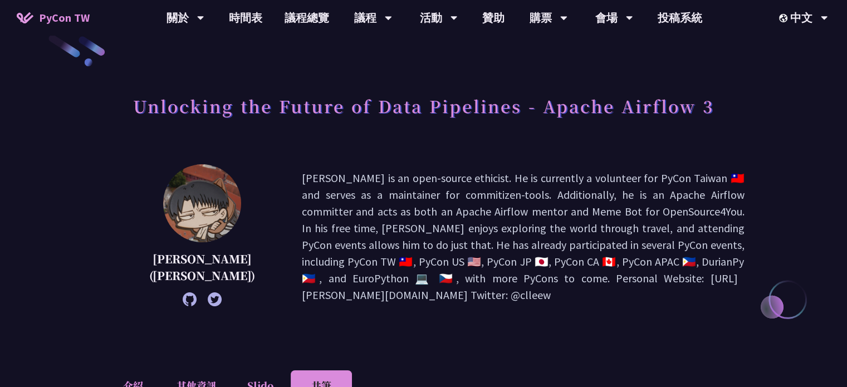
scroll to position [223, 0]
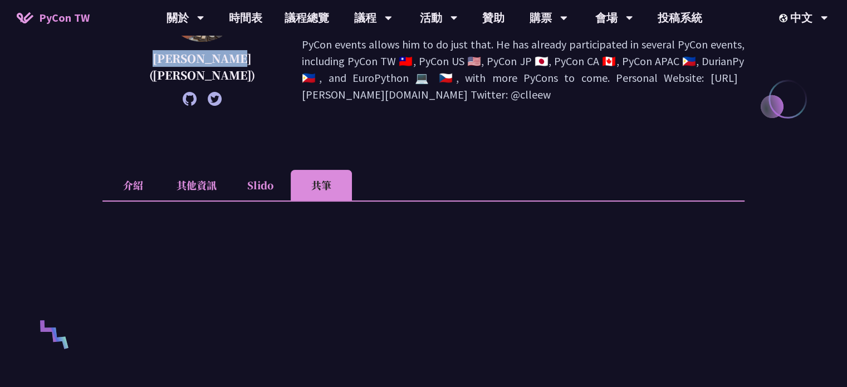
drag, startPoint x: 144, startPoint y: 55, endPoint x: 190, endPoint y: 77, distance: 51.8
click at [190, 77] on p "李唯 (Wei Lee)" at bounding box center [202, 66] width 144 height 33
copy p "李唯 (Wei Lee)"
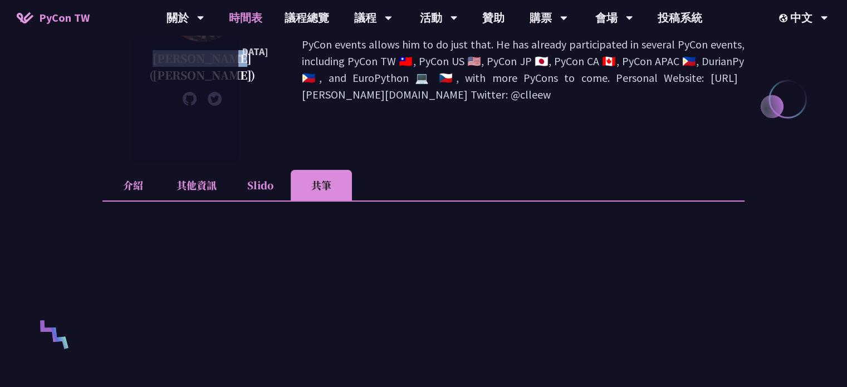
click at [243, 21] on link "時間表" at bounding box center [246, 18] width 56 height 36
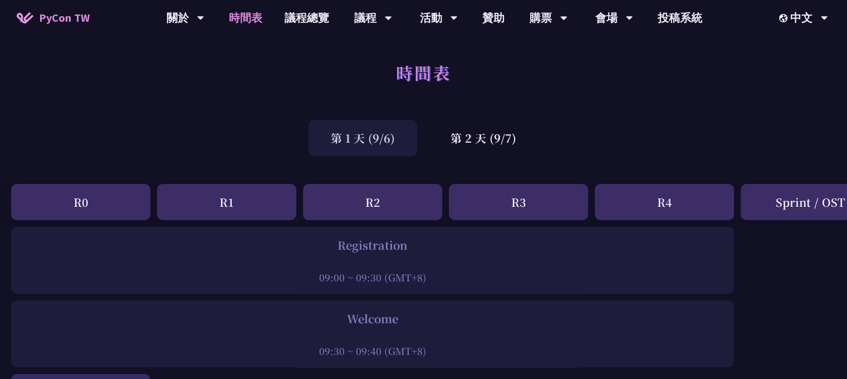
click at [356, 145] on div "第 1 天 (9/6)" at bounding box center [362, 138] width 109 height 36
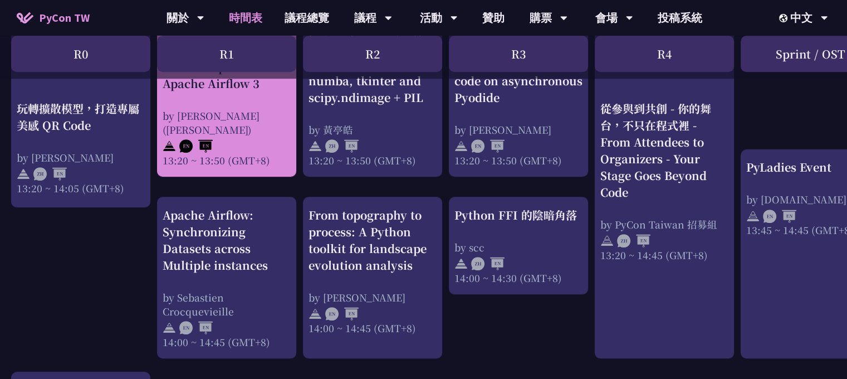
scroll to position [1114, 0]
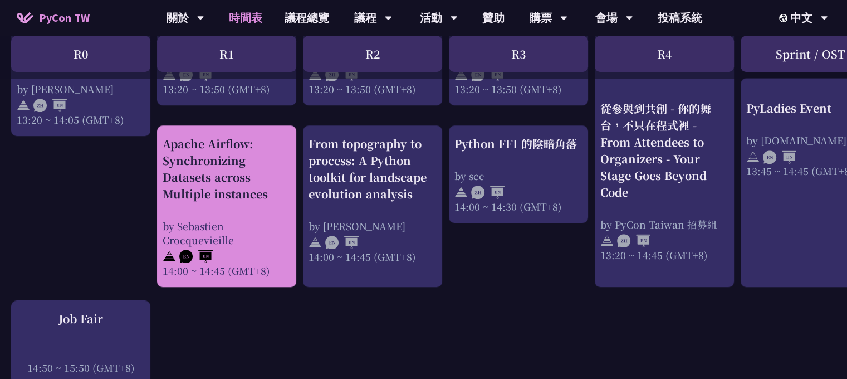
click at [207, 161] on div "Apache Airflow: Synchronizing Datasets across Multiple instances" at bounding box center [227, 168] width 128 height 67
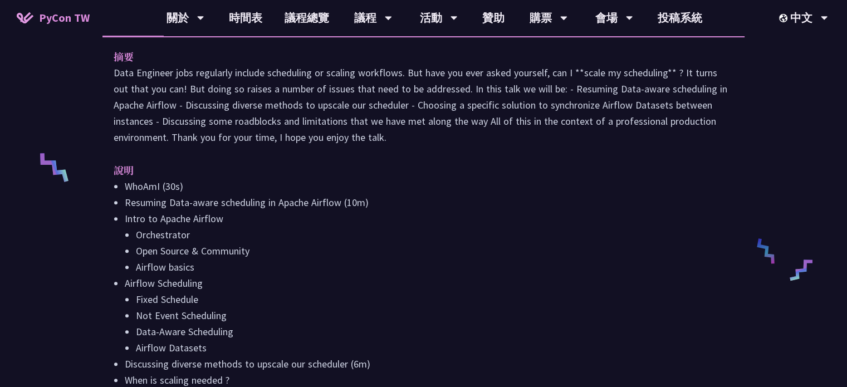
scroll to position [167, 0]
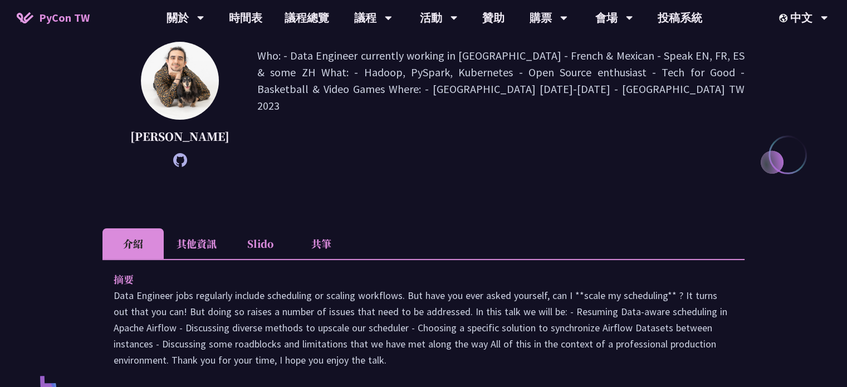
click at [306, 259] on li "共筆" at bounding box center [321, 243] width 61 height 31
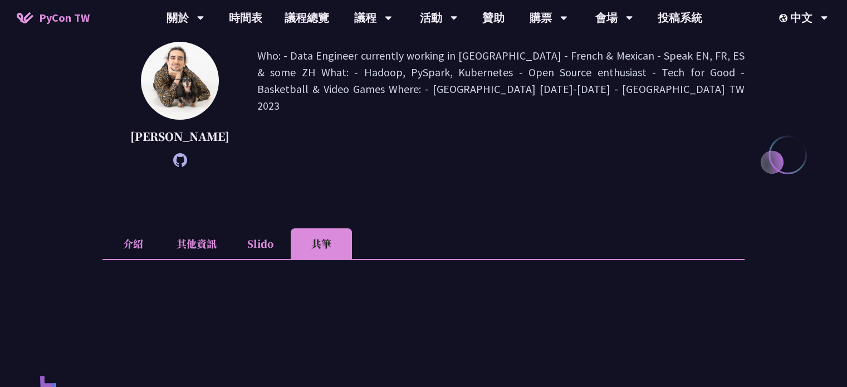
click at [256, 259] on li "Slido" at bounding box center [259, 243] width 61 height 31
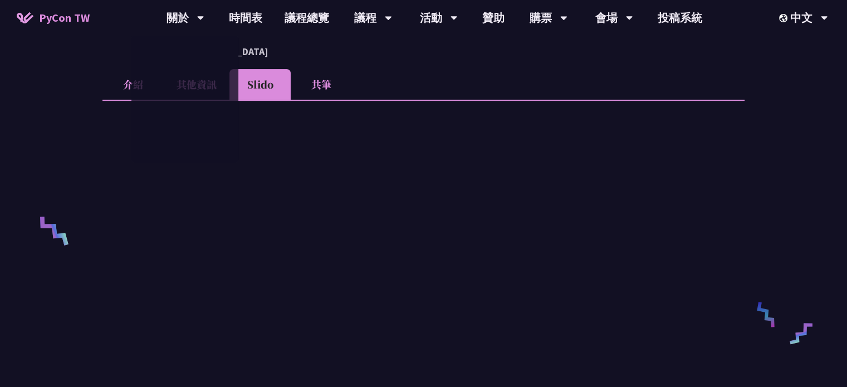
scroll to position [278, 0]
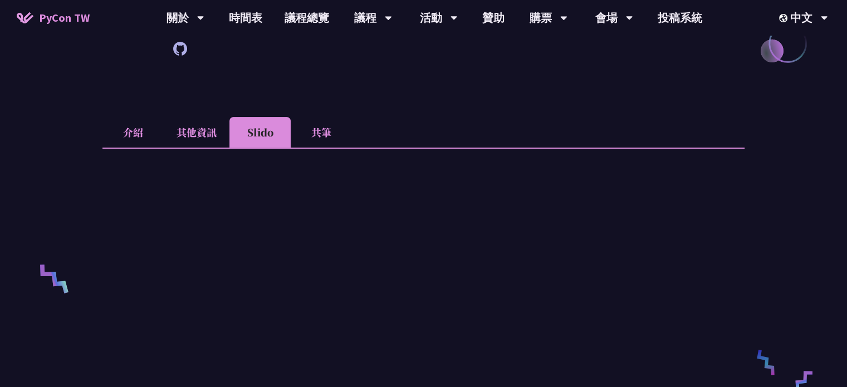
click at [194, 148] on li "其他資訊" at bounding box center [197, 132] width 66 height 31
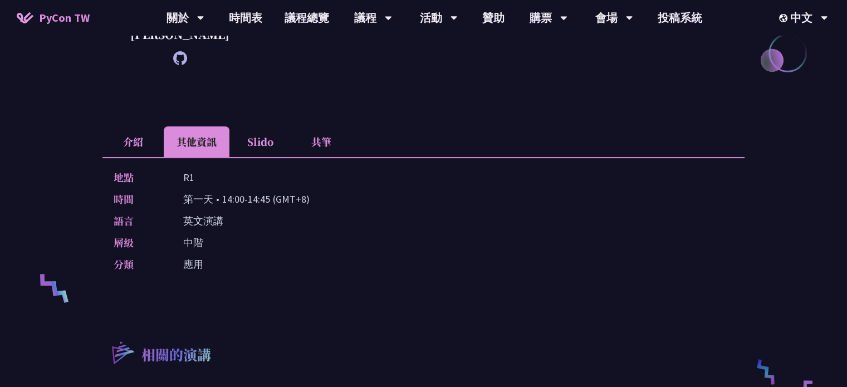
scroll to position [223, 0]
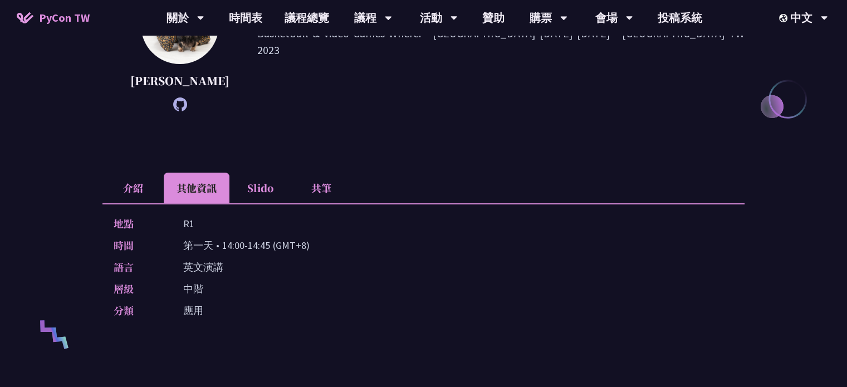
click at [323, 183] on div "Apache Airflow: Synchronizing Datasets across Multiple instances Sebastien Croc…" at bounding box center [423, 260] width 642 height 855
click at [320, 195] on li "共筆" at bounding box center [321, 188] width 61 height 31
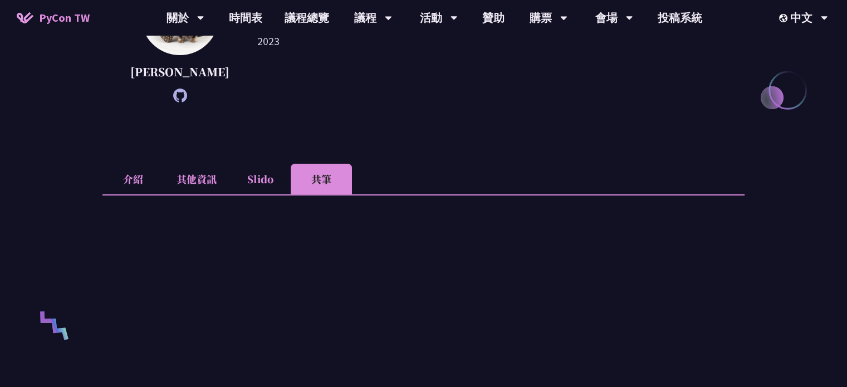
scroll to position [56, 0]
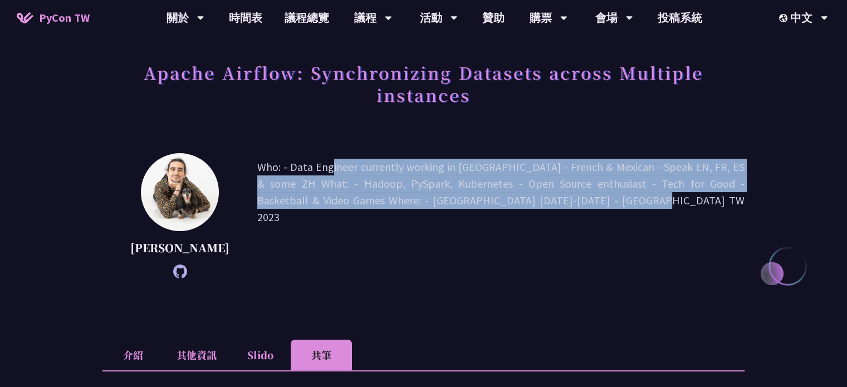
drag, startPoint x: 263, startPoint y: 170, endPoint x: 474, endPoint y: 227, distance: 218.4
click at [526, 211] on div "Sebastien Crocquevieille Who: - Data Engineer currently working in Taiwan - Fre…" at bounding box center [423, 215] width 642 height 125
click at [187, 278] on icon at bounding box center [180, 271] width 14 height 14
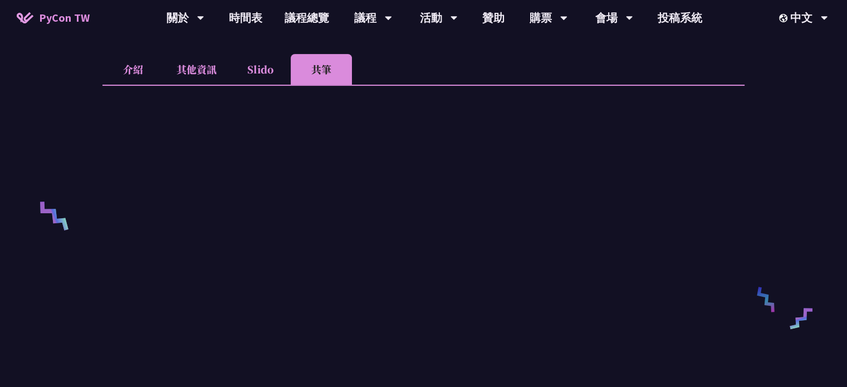
scroll to position [223, 0]
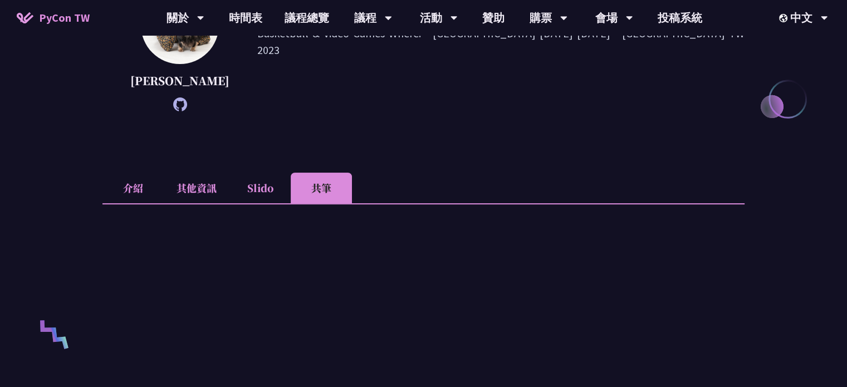
click at [178, 195] on li "其他資訊" at bounding box center [197, 188] width 66 height 31
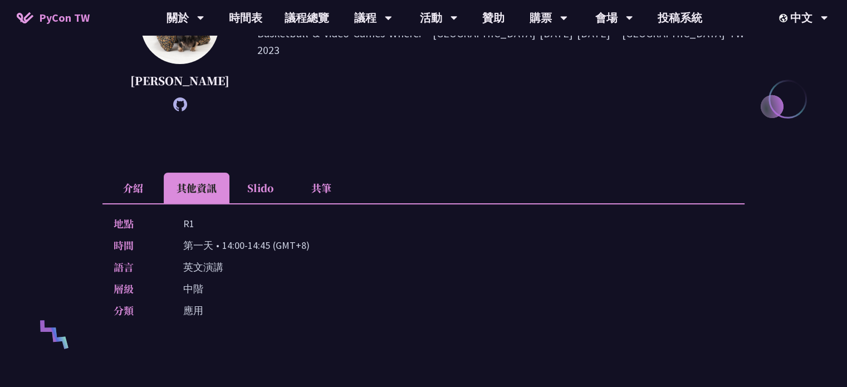
click at [270, 200] on li "Slido" at bounding box center [259, 188] width 61 height 31
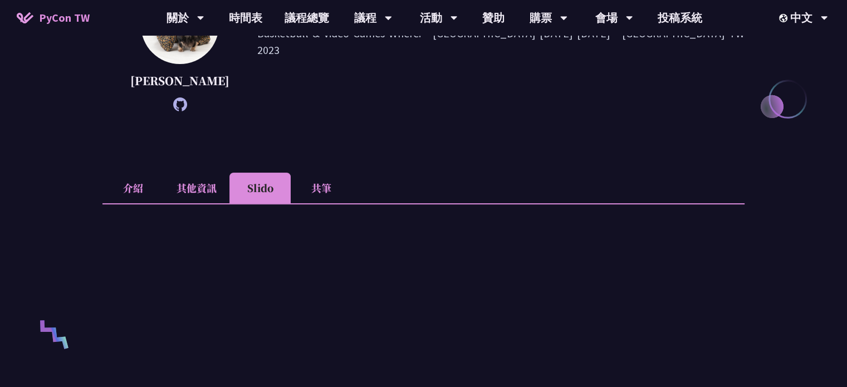
click at [134, 202] on li "介紹" at bounding box center [132, 188] width 61 height 31
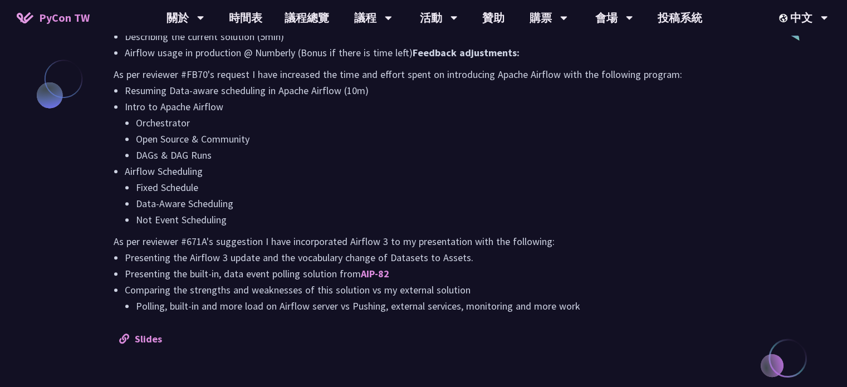
scroll to position [1114, 0]
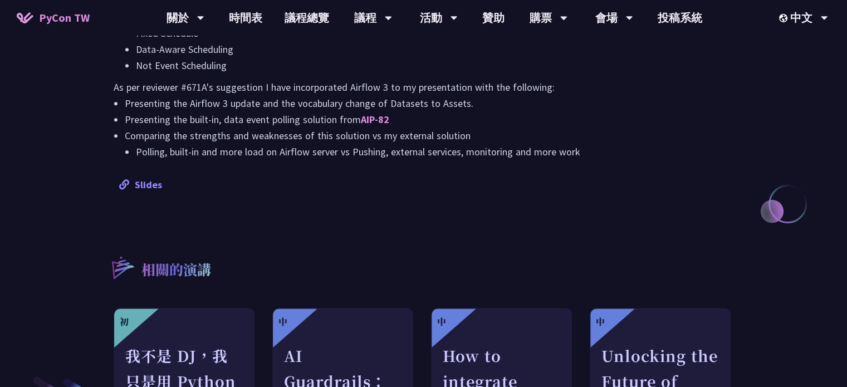
click at [151, 191] on link "Slides" at bounding box center [140, 184] width 43 height 13
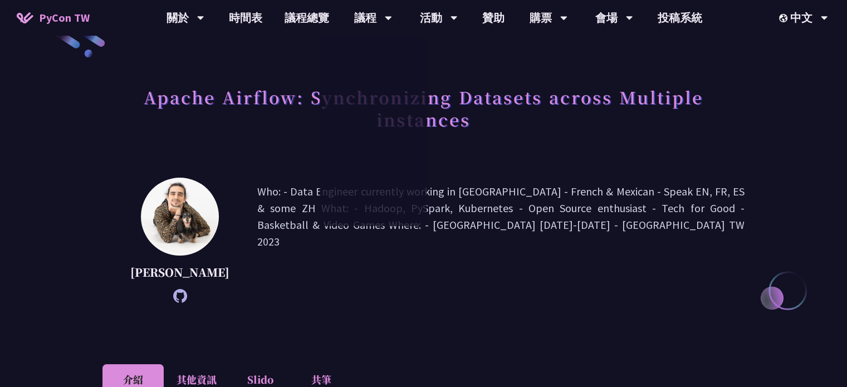
scroll to position [0, 0]
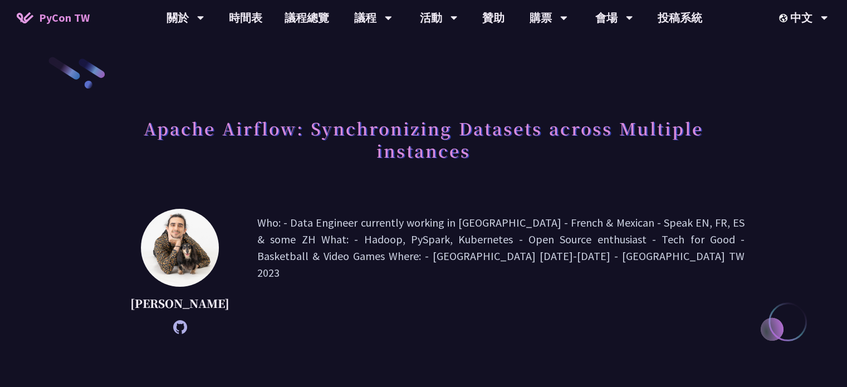
drag, startPoint x: 165, startPoint y: 303, endPoint x: 224, endPoint y: 323, distance: 62.7
click at [224, 312] on p "Sebastien Crocquevieille" at bounding box center [179, 303] width 99 height 17
copy p "Sebastien Crocquevieille"
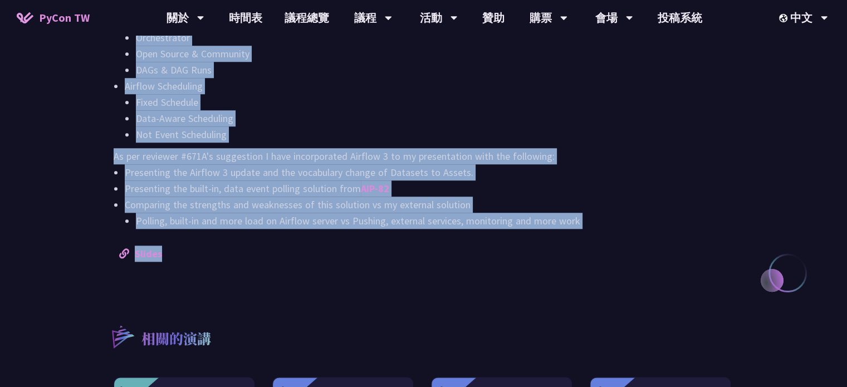
scroll to position [1169, 0]
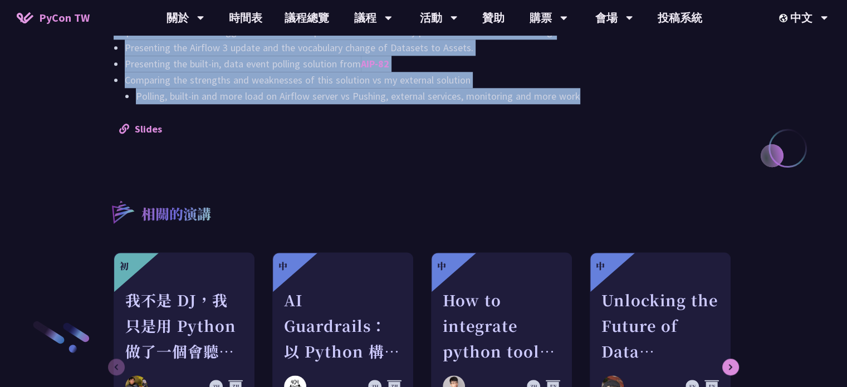
drag, startPoint x: 110, startPoint y: 145, endPoint x: 607, endPoint y: 119, distance: 497.4
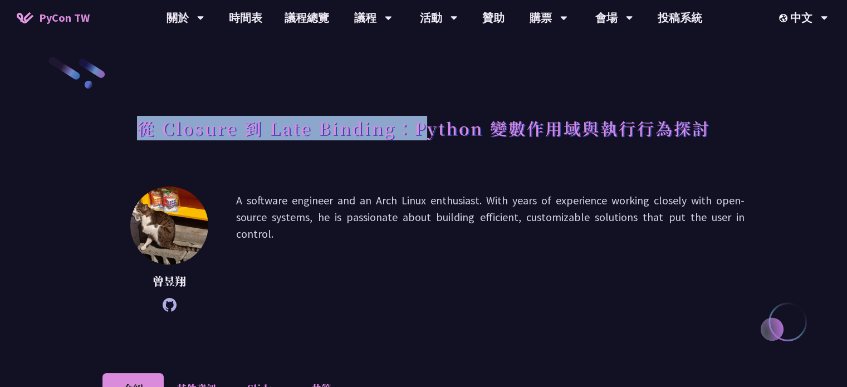
drag, startPoint x: 140, startPoint y: 129, endPoint x: 424, endPoint y: 123, distance: 283.5
click at [424, 123] on h1 "從 Closure 到 Late Binding：Python 變數作用域與執行行為探討" at bounding box center [424, 127] width 574 height 33
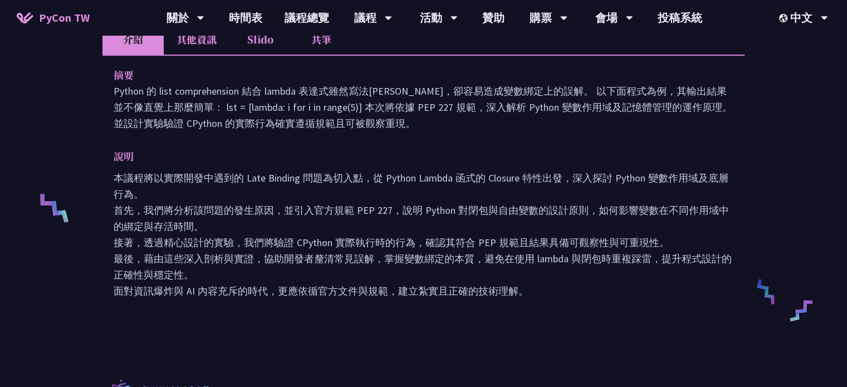
scroll to position [223, 0]
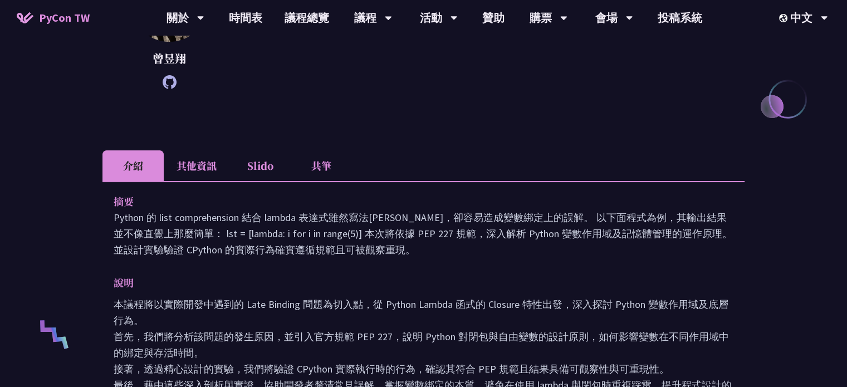
click at [311, 160] on li "共筆" at bounding box center [321, 165] width 61 height 31
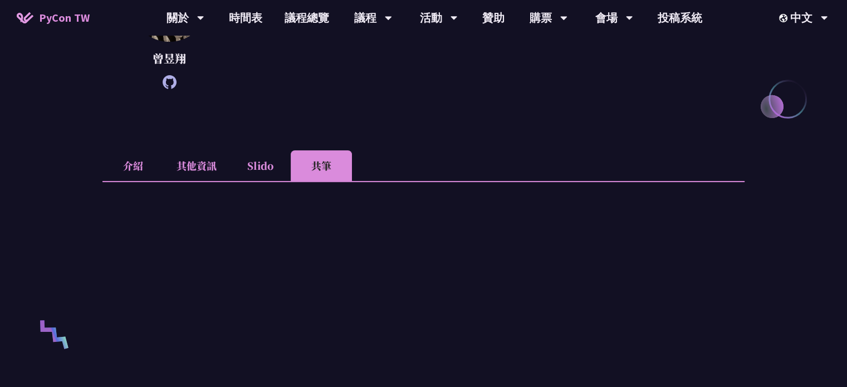
scroll to position [501, 0]
